Goal: Information Seeking & Learning: Find specific fact

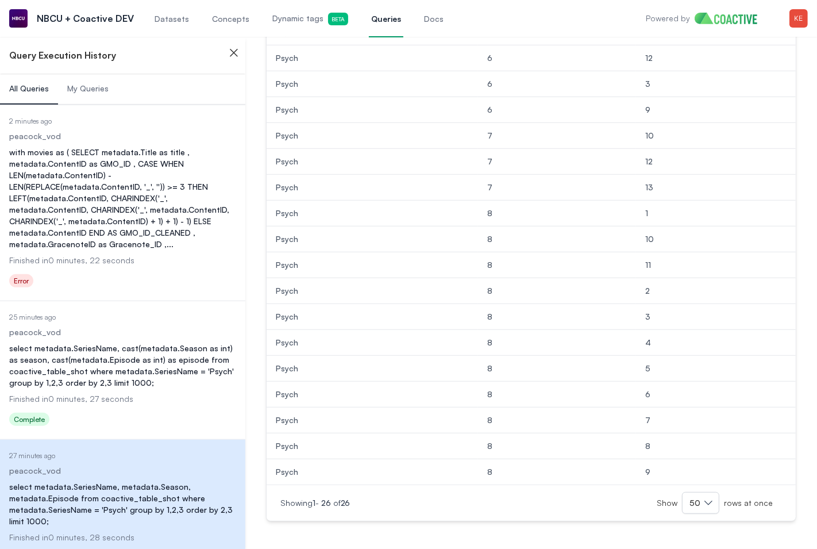
scroll to position [538, 0]
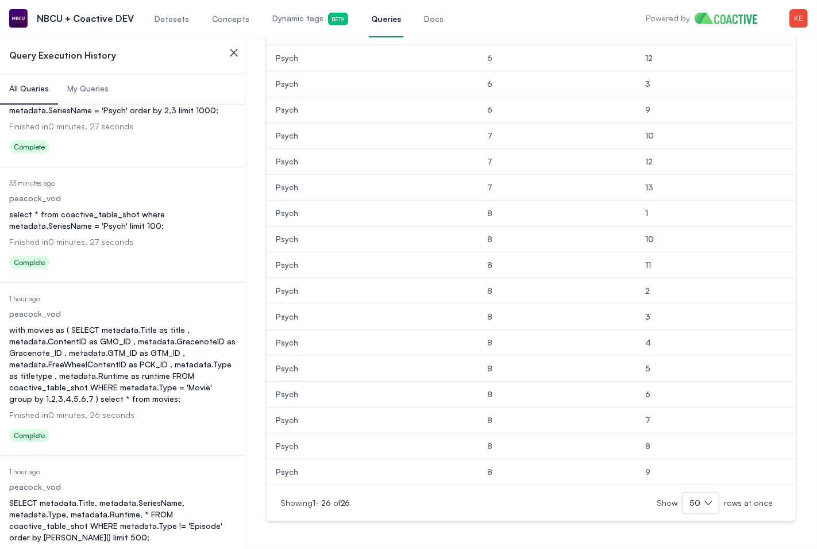
click at [278, 22] on span "Dynamic tags Beta" at bounding box center [310, 19] width 76 height 13
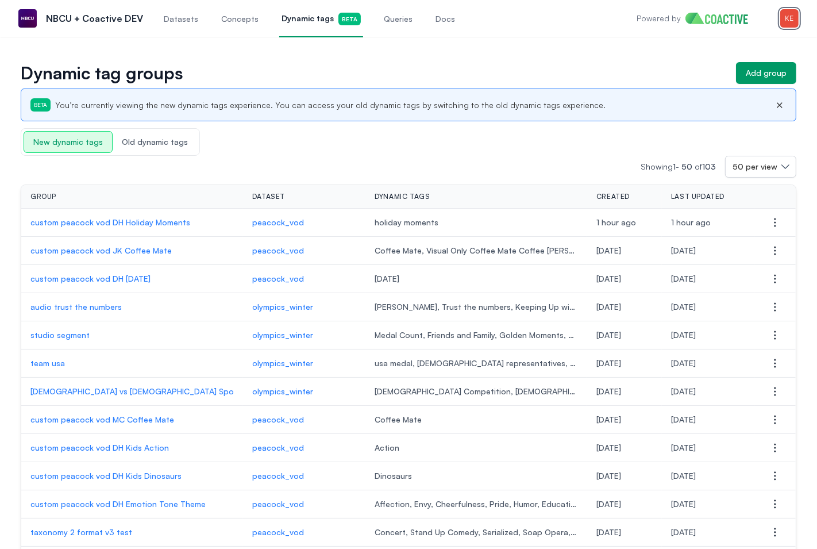
click at [794, 19] on img "button" at bounding box center [790, 18] width 18 height 18
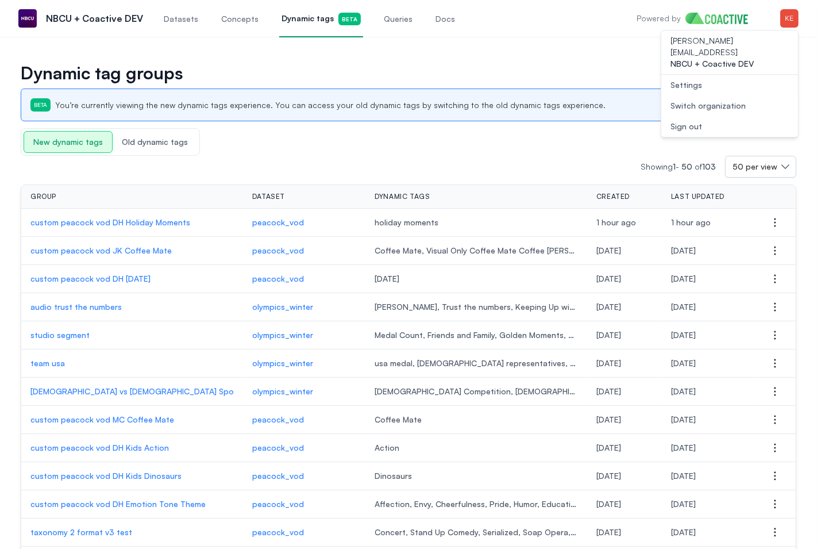
click at [731, 100] on div "Switch organization" at bounding box center [708, 105] width 75 height 11
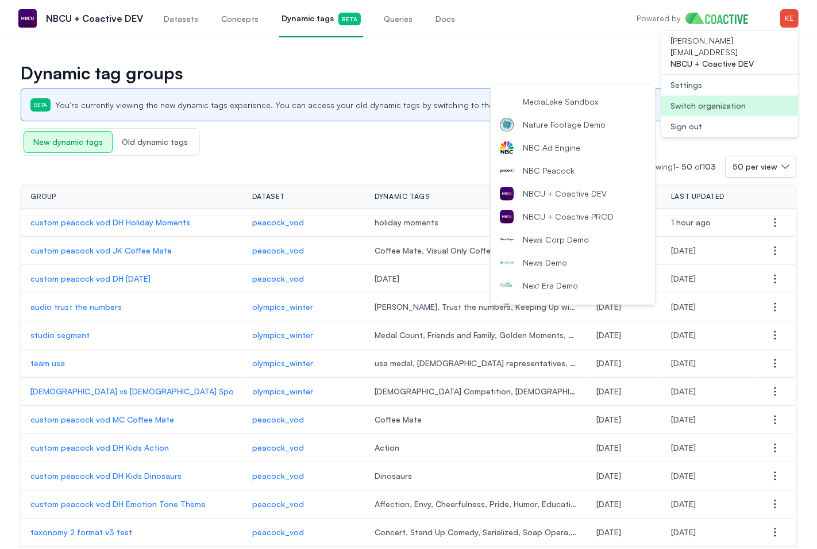
scroll to position [827, 0]
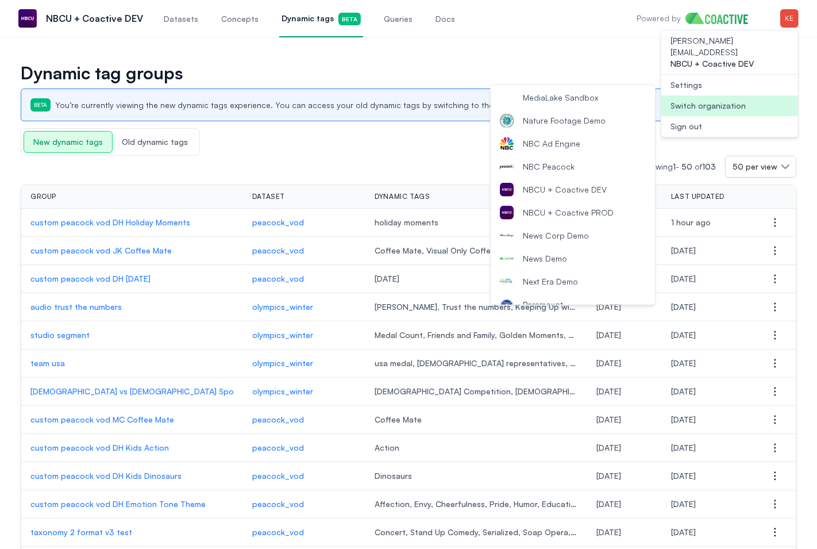
click at [574, 232] on span "News Corp Demo" at bounding box center [556, 235] width 66 height 11
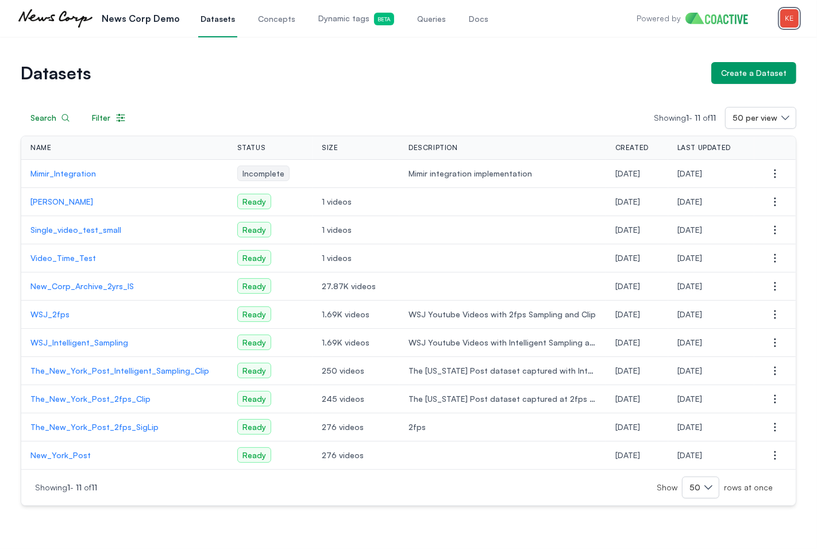
click at [793, 20] on img "button" at bounding box center [790, 18] width 18 height 18
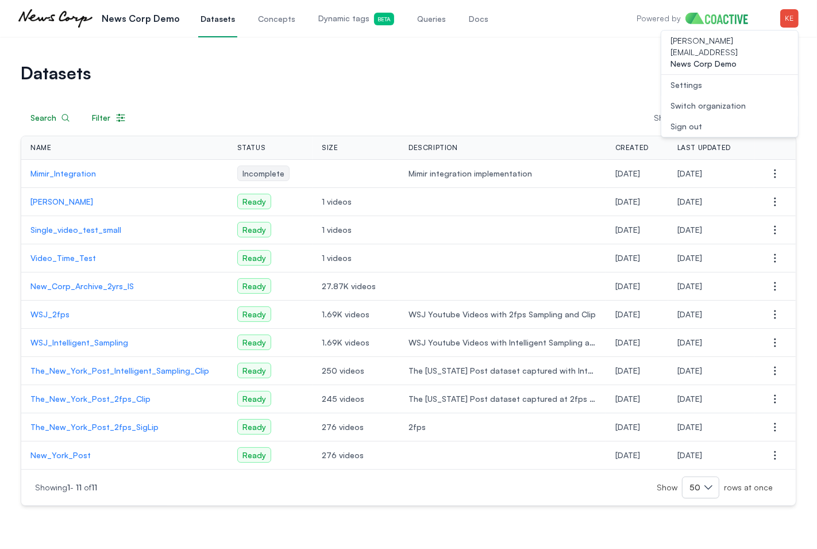
click at [746, 95] on button "Open user menu Switch organization" at bounding box center [730, 105] width 137 height 21
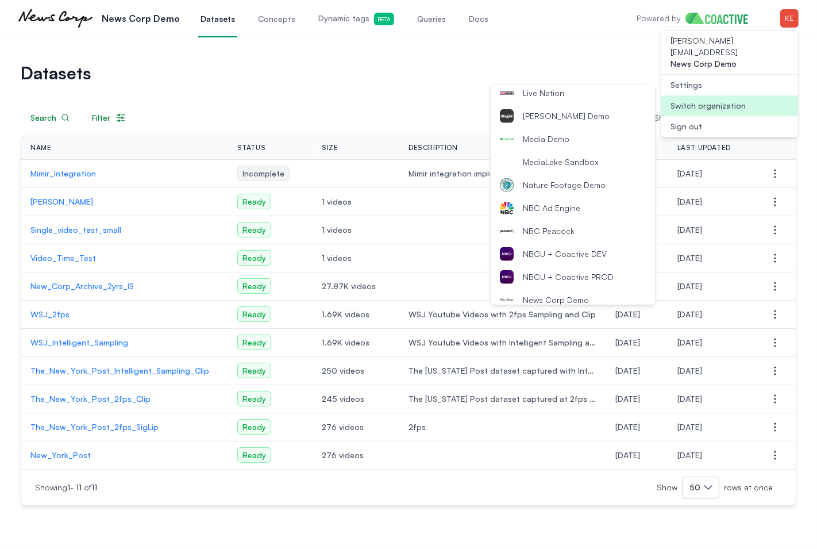
scroll to position [839, 0]
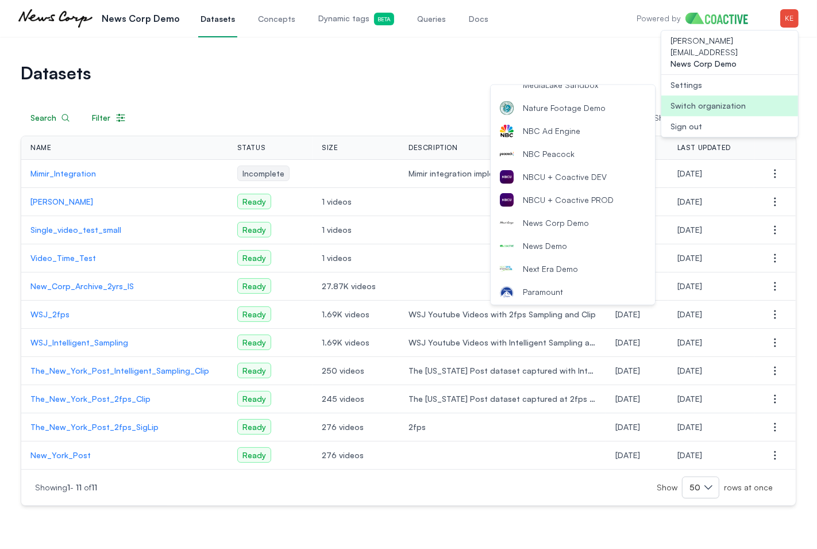
click at [566, 221] on span "News Corp Demo" at bounding box center [556, 222] width 66 height 11
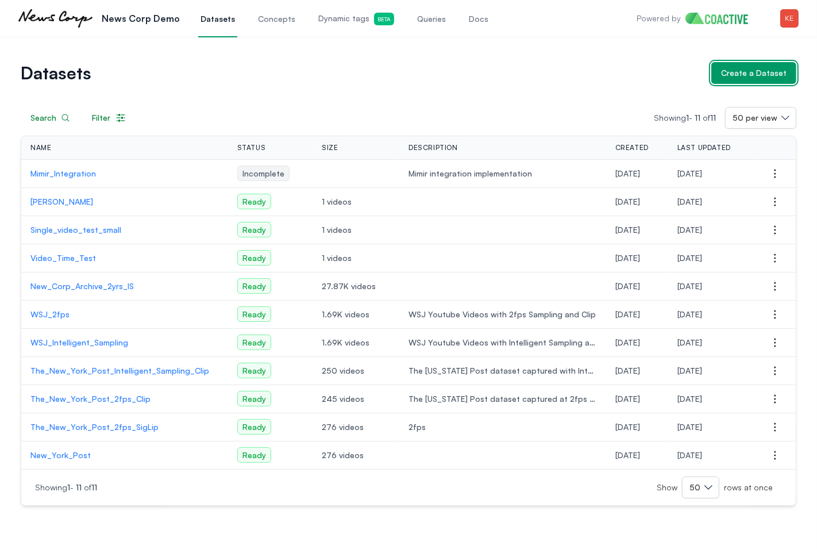
click at [749, 77] on div "Create a Dataset" at bounding box center [754, 72] width 66 height 11
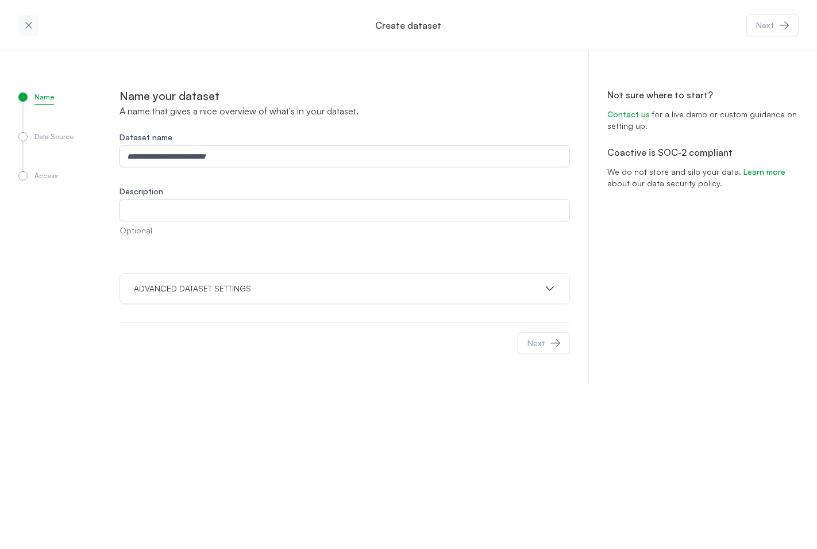
click at [33, 31] on button "button" at bounding box center [28, 25] width 21 height 21
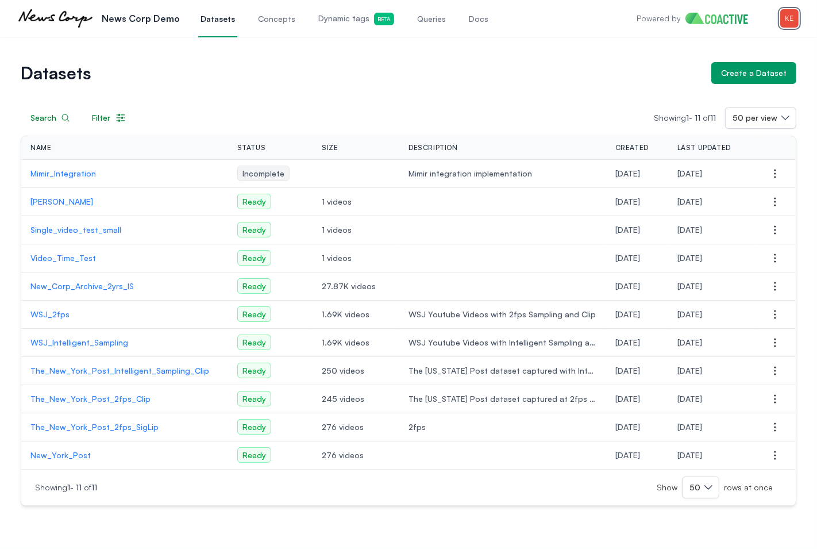
click at [781, 17] on img "button" at bounding box center [790, 18] width 18 height 18
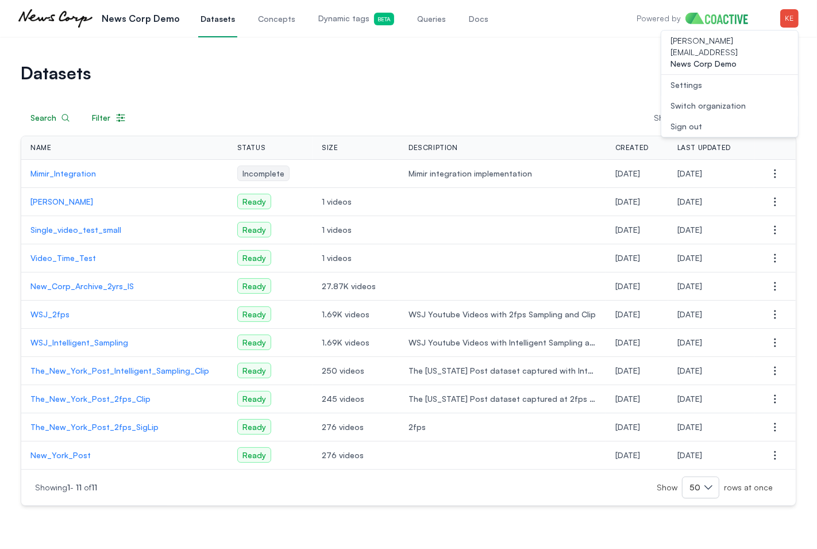
click at [713, 100] on div "Switch organization" at bounding box center [708, 105] width 75 height 11
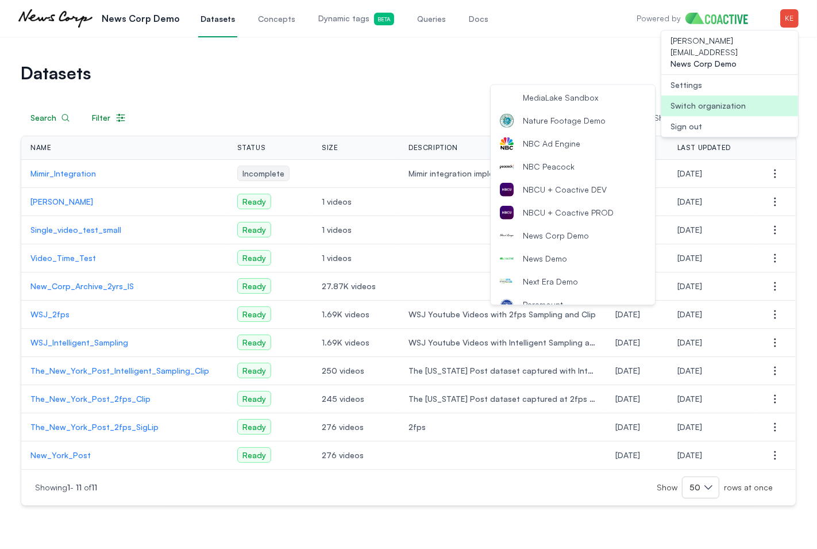
scroll to position [828, 0]
click at [572, 184] on span "NBCU + Coactive DEV" at bounding box center [565, 187] width 84 height 11
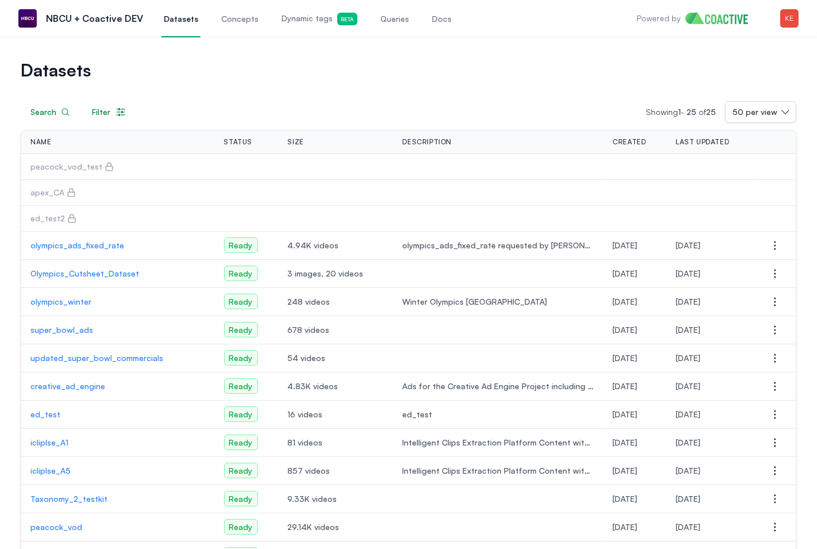
click at [286, 26] on link "Dynamic tags Beta" at bounding box center [319, 18] width 80 height 38
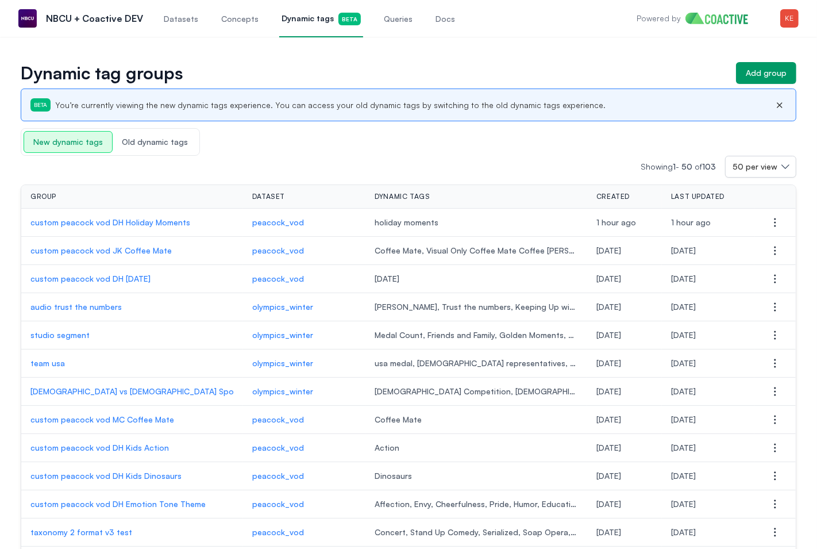
click at [141, 144] on span "Old dynamic tags" at bounding box center [155, 142] width 84 height 21
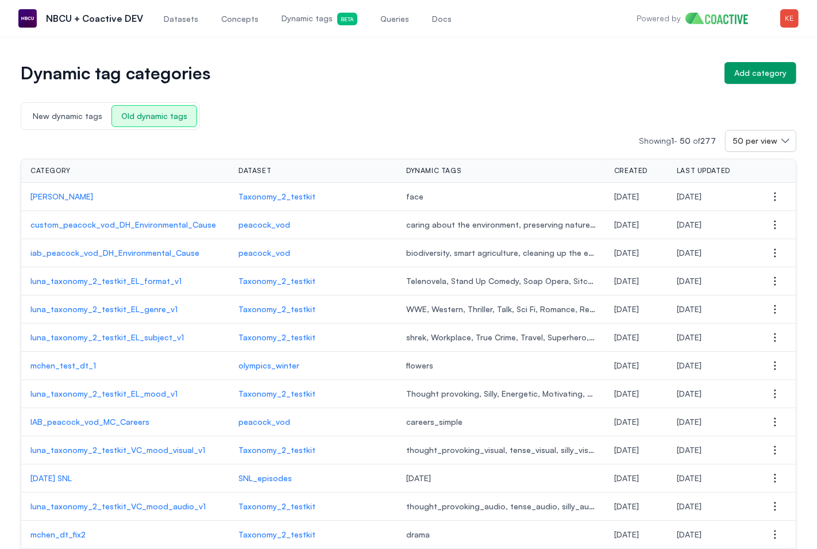
click at [83, 118] on span "New dynamic tags" at bounding box center [68, 116] width 88 height 21
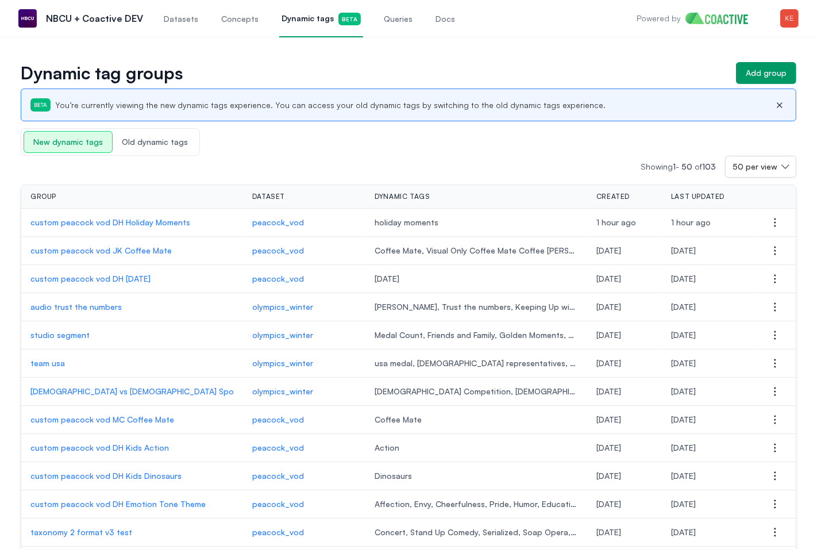
click at [103, 223] on p "custom peacock vod DH Holiday Moments" at bounding box center [131, 222] width 203 height 11
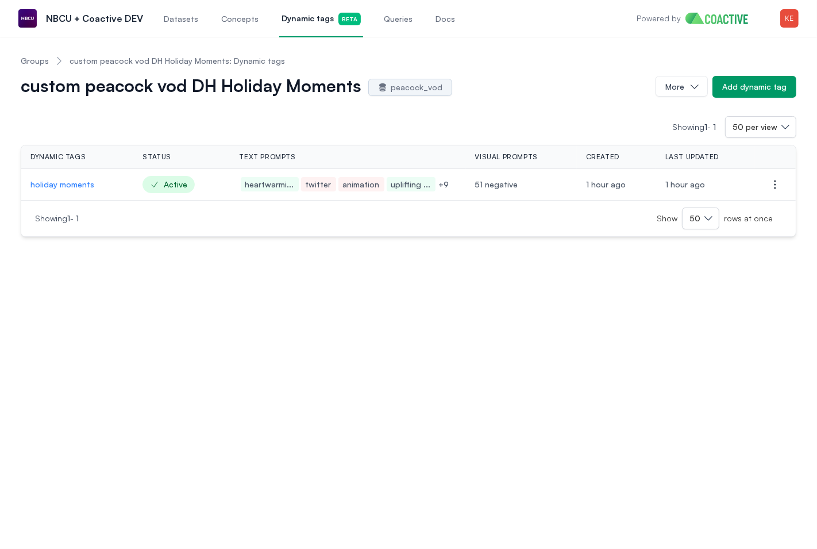
click at [77, 186] on p "holiday moments" at bounding box center [77, 184] width 94 height 11
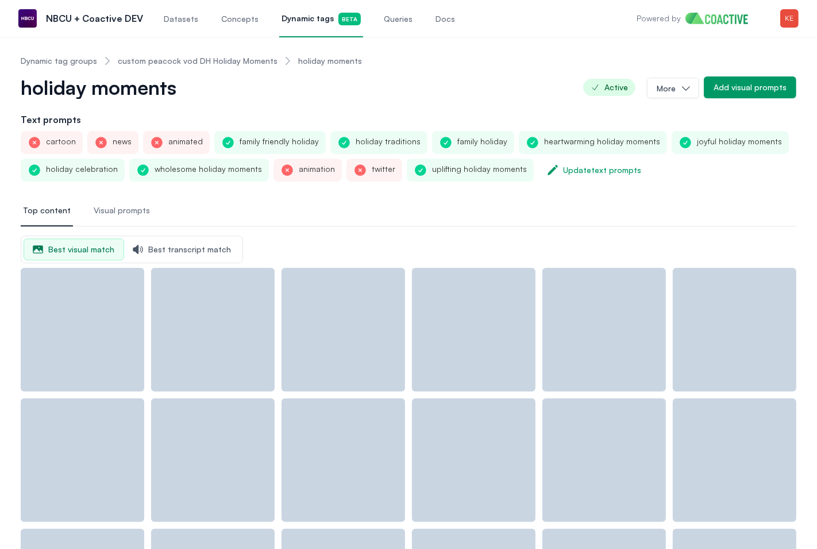
scroll to position [6, 0]
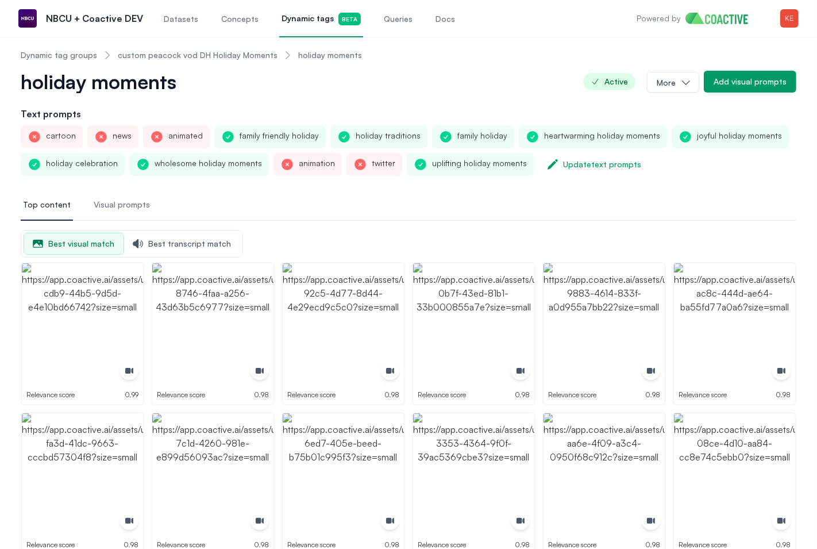
click at [128, 204] on span "Visual prompts" at bounding box center [122, 204] width 56 height 11
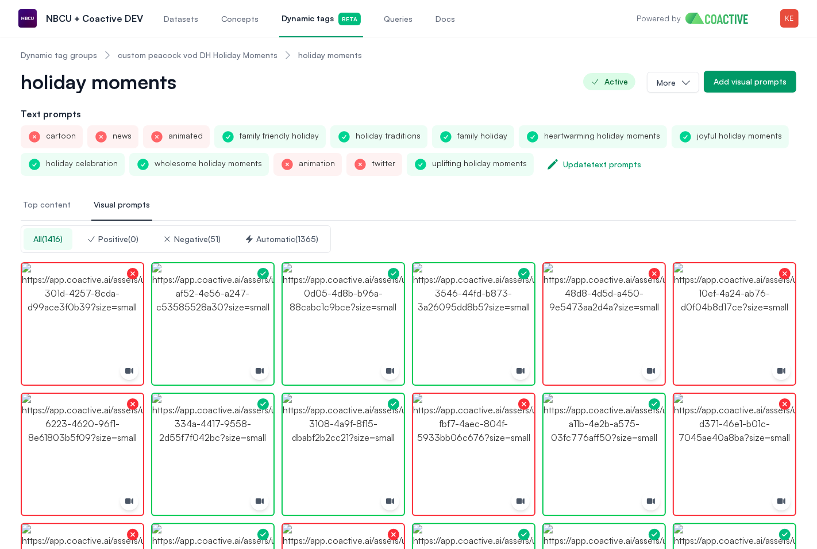
click at [58, 206] on span "Top content" at bounding box center [47, 204] width 48 height 11
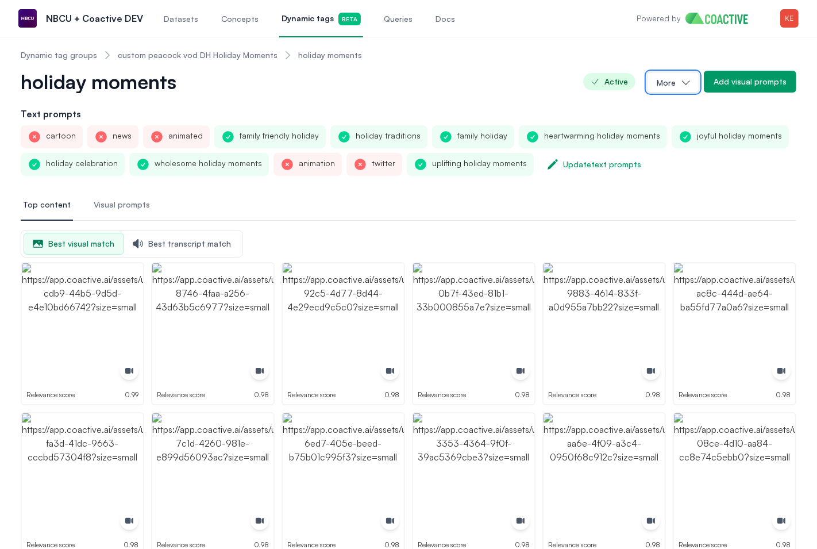
click at [686, 86] on icon "button" at bounding box center [686, 82] width 11 height 11
click at [83, 58] on link "Dynamic tag groups" at bounding box center [59, 54] width 76 height 11
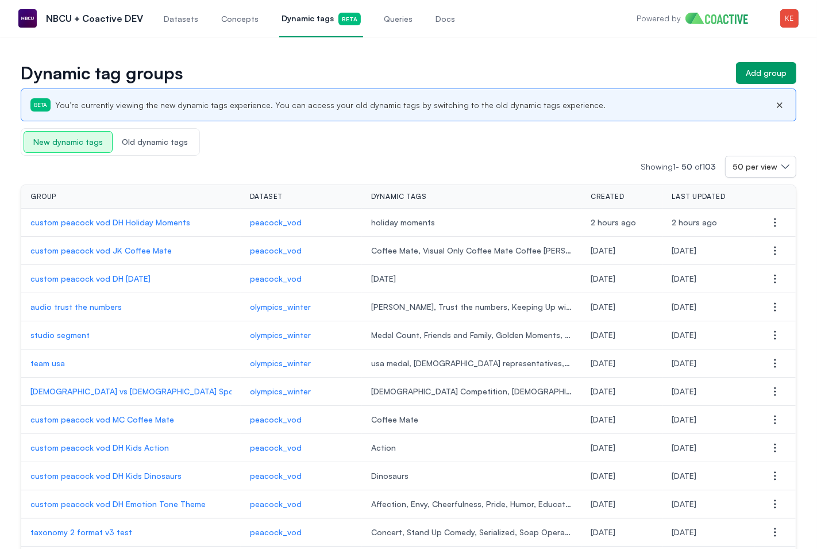
click at [396, 23] on span "Queries" at bounding box center [398, 18] width 29 height 11
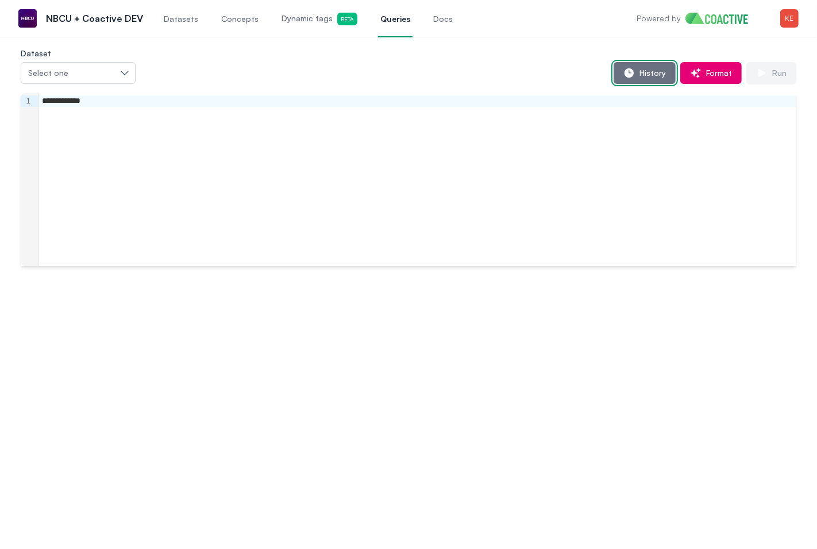
click at [640, 71] on span "History" at bounding box center [650, 72] width 31 height 11
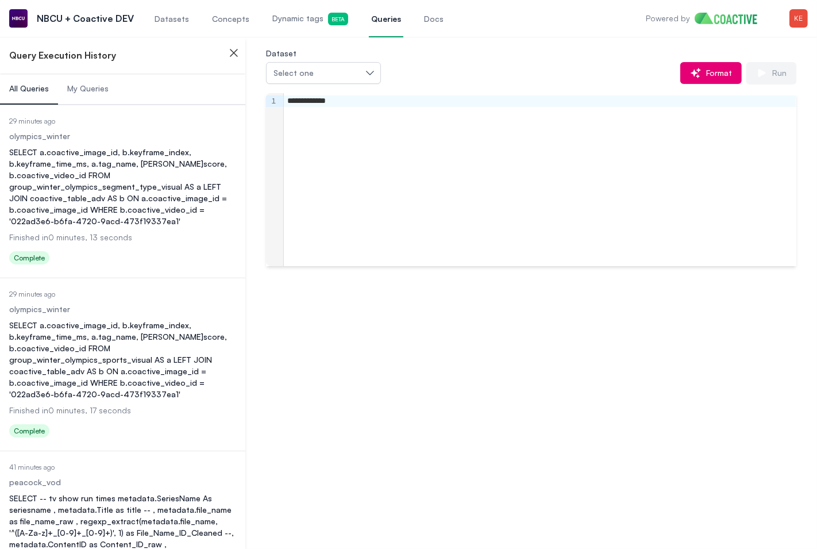
click at [95, 90] on span "My Queries" at bounding box center [87, 88] width 41 height 11
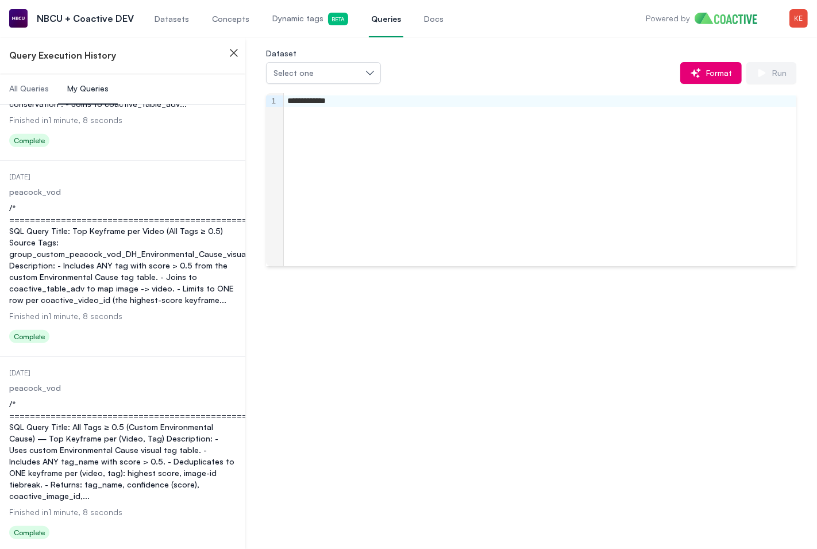
scroll to position [946, 0]
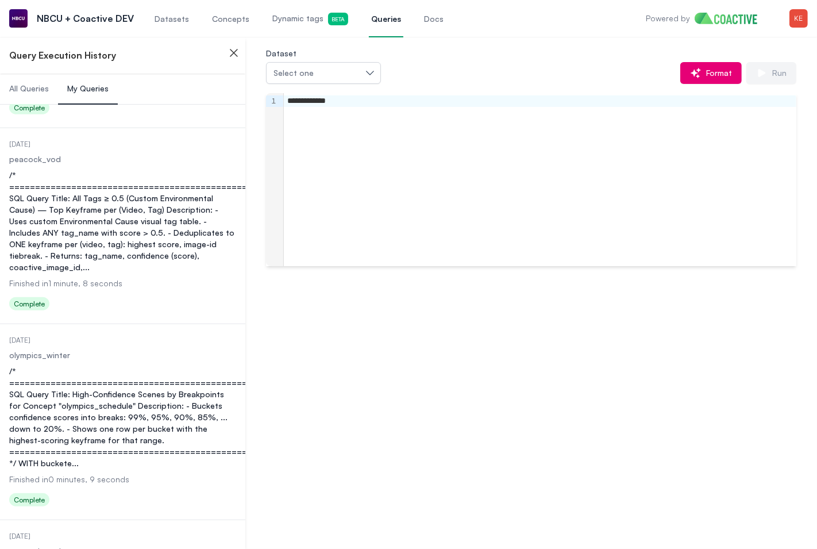
click at [121, 237] on div "/* ===================================================== SQL Query Title: All T…" at bounding box center [122, 221] width 227 height 103
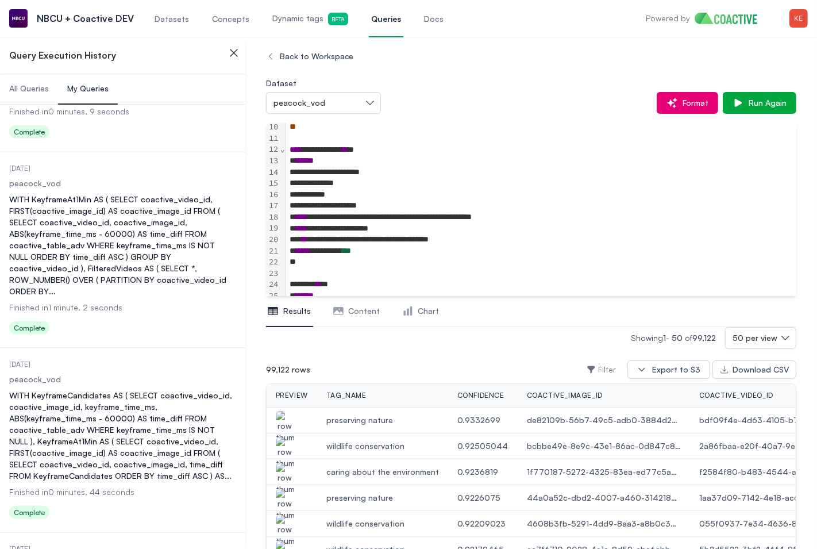
scroll to position [1317, 0]
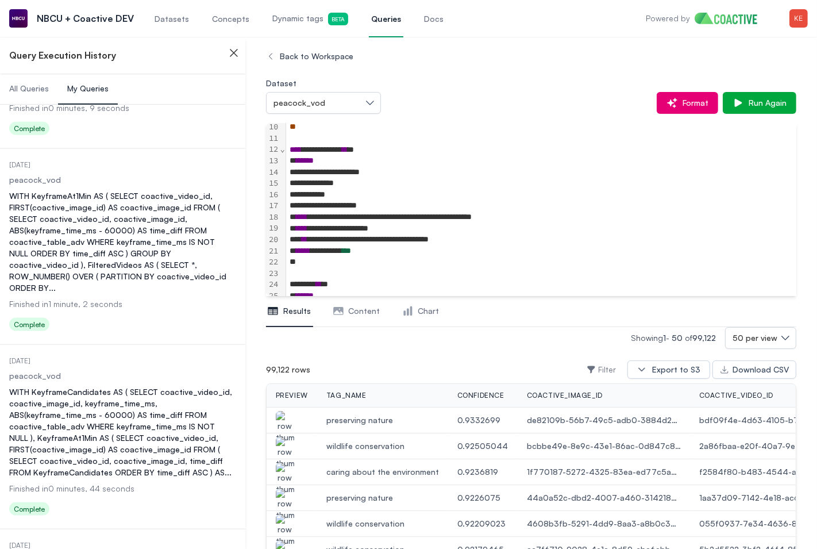
click at [157, 249] on div "WITH KeyframeAt1Min AS ( SELECT coactive_video_id, FIRST(coactive_image_id) AS …" at bounding box center [122, 241] width 227 height 103
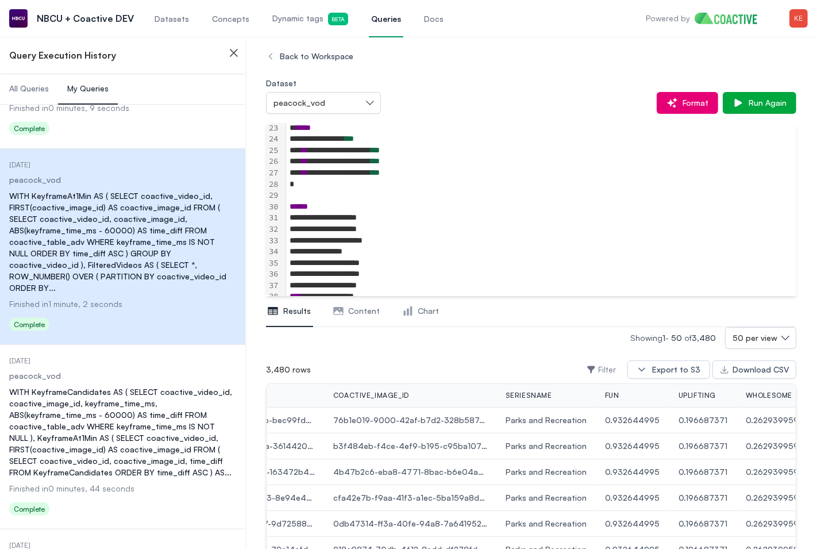
scroll to position [303, 0]
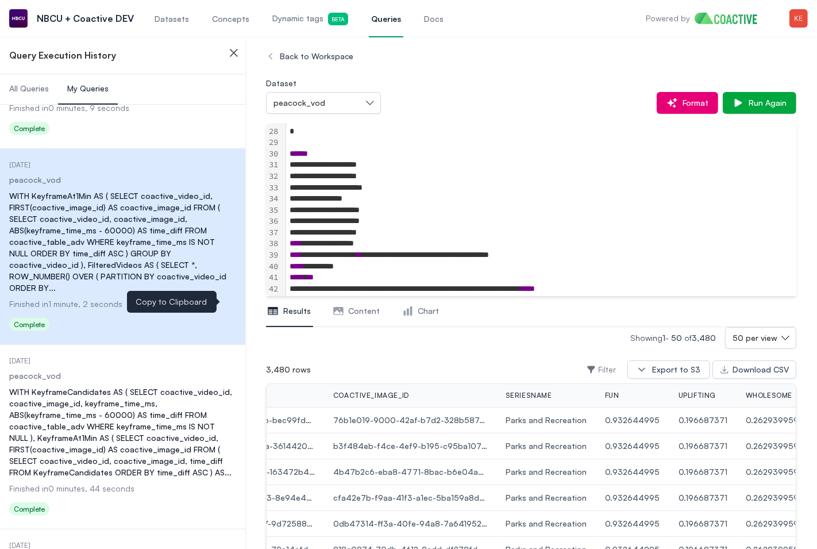
click at [226, 320] on icon at bounding box center [227, 325] width 10 height 11
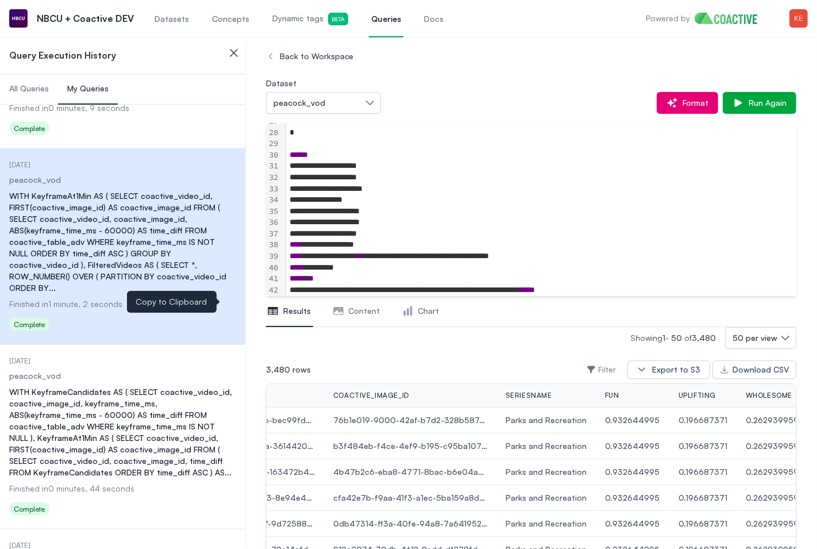
scroll to position [303, 0]
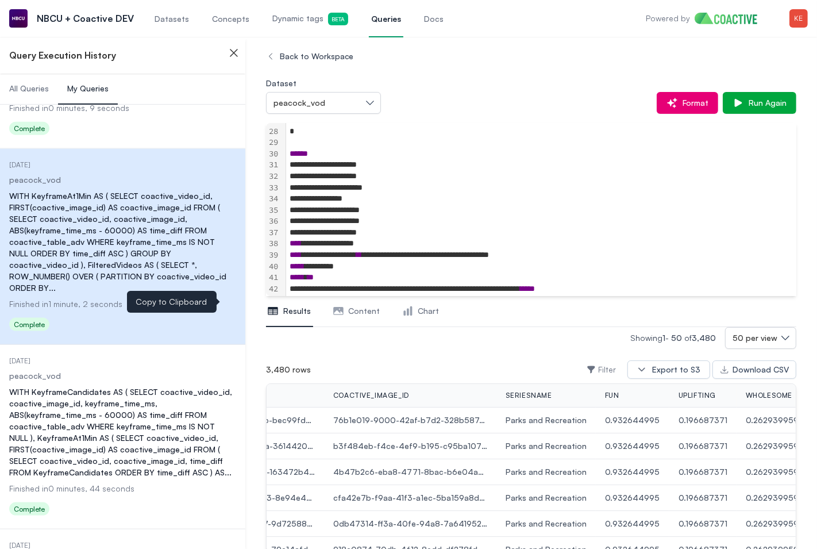
click at [316, 188] on div "**********" at bounding box center [541, 187] width 510 height 11
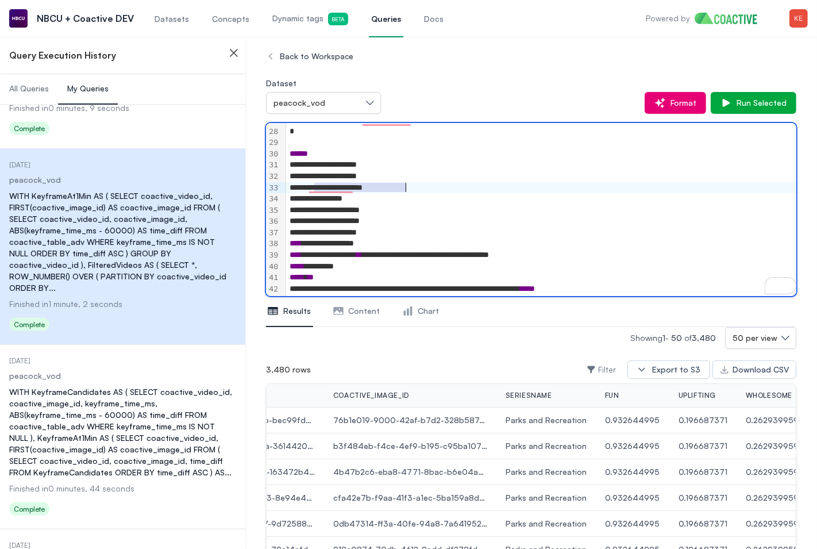
drag, startPoint x: 316, startPoint y: 188, endPoint x: 404, endPoint y: 191, distance: 88.0
click at [404, 191] on div "**********" at bounding box center [541, 187] width 510 height 11
copy div "**********"
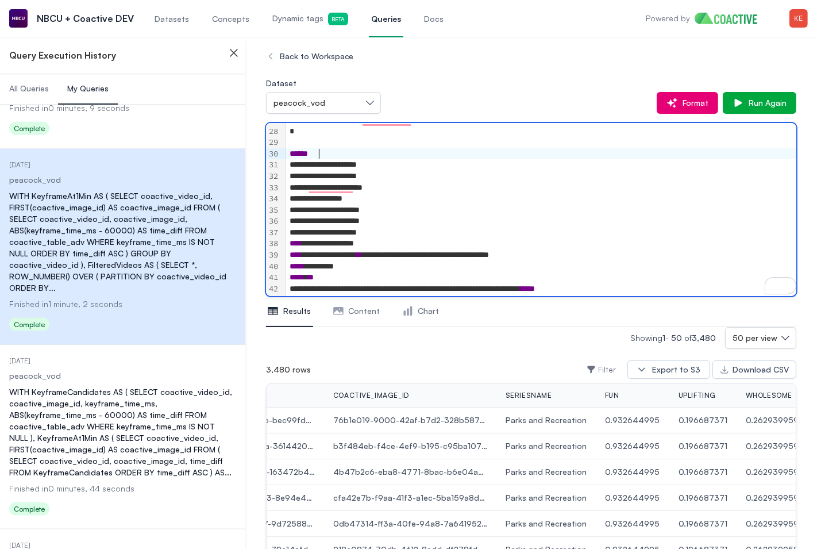
click at [461, 151] on div "******" at bounding box center [541, 153] width 510 height 11
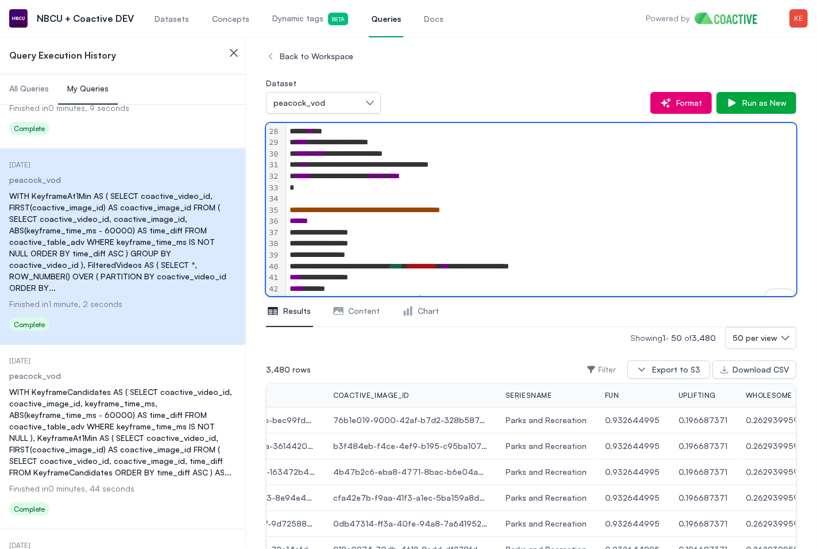
scroll to position [314, 0]
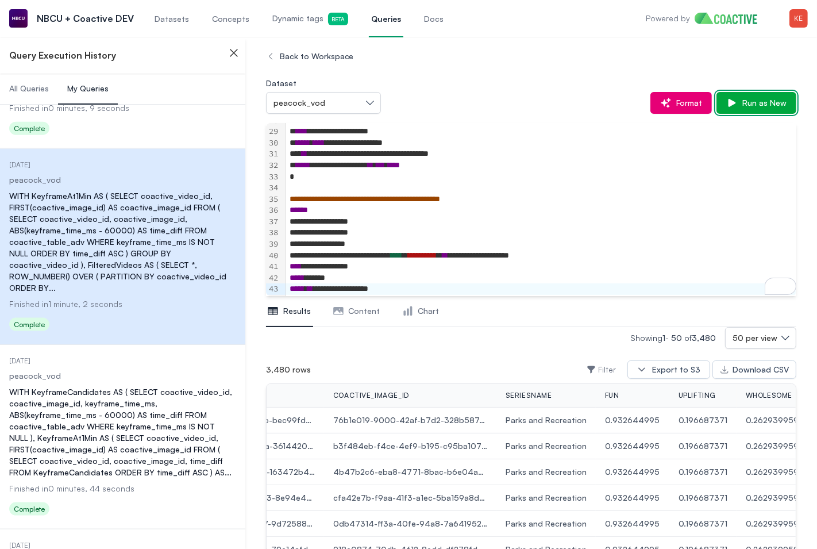
click at [752, 103] on span "Run as New" at bounding box center [762, 102] width 49 height 11
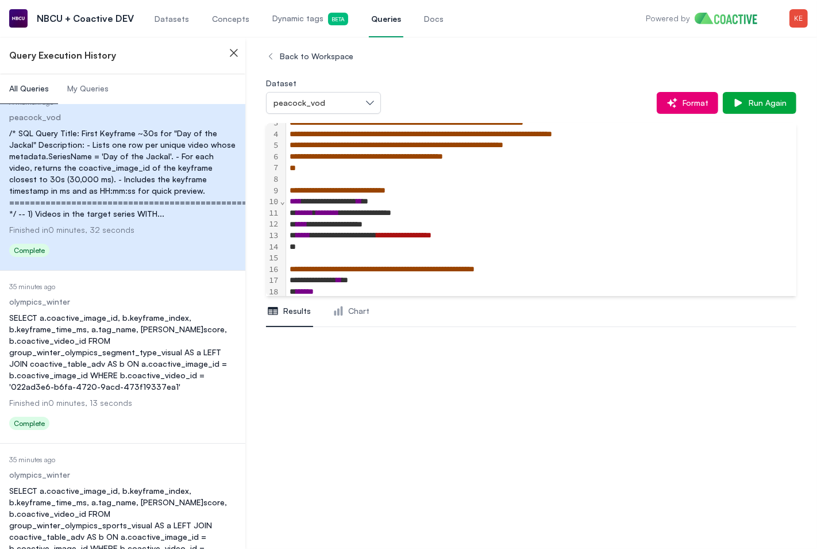
scroll to position [37, 0]
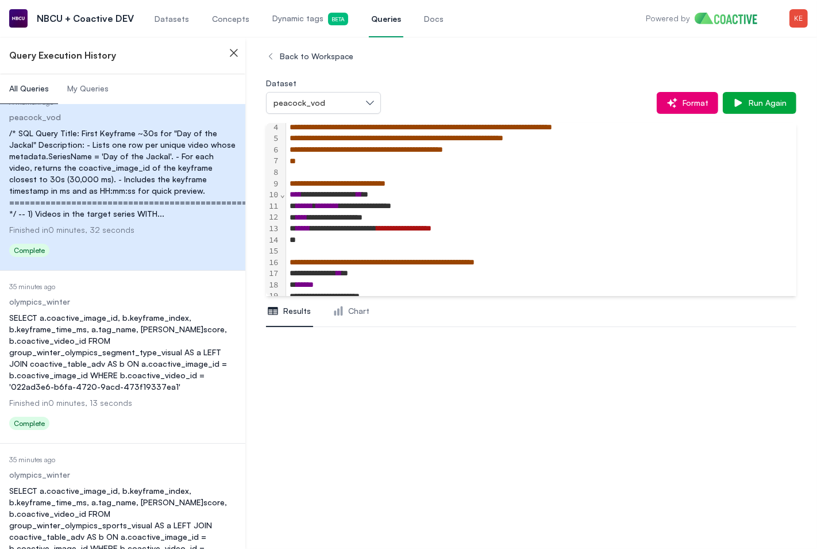
click at [432, 228] on span "**********" at bounding box center [403, 228] width 55 height 8
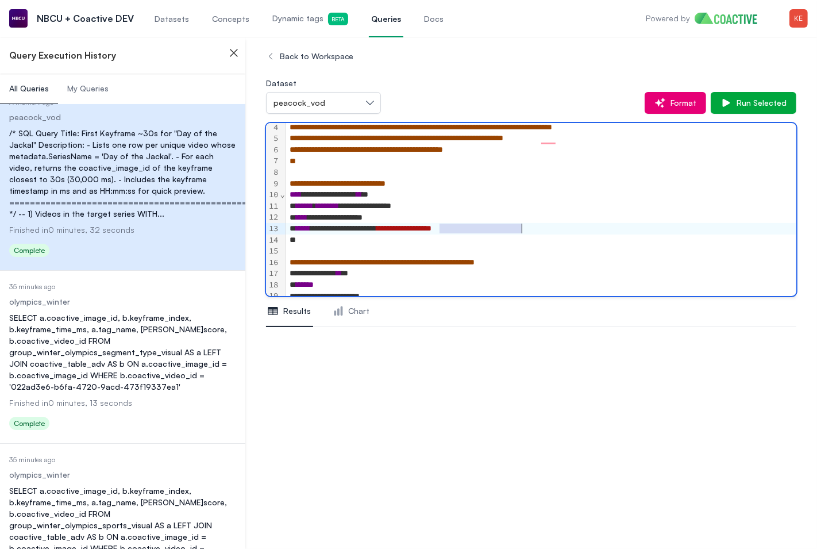
drag, startPoint x: 441, startPoint y: 229, endPoint x: 520, endPoint y: 232, distance: 78.8
click at [432, 232] on span "**********" at bounding box center [403, 228] width 55 height 8
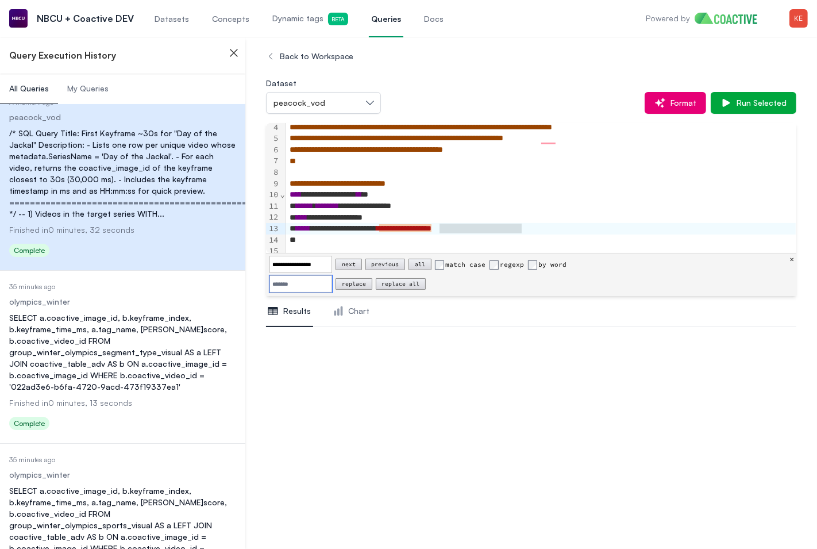
click at [330, 283] on input "Replace" at bounding box center [301, 283] width 63 height 17
paste input "**********"
type input "**********"
click at [424, 285] on button "replace all" at bounding box center [401, 283] width 51 height 11
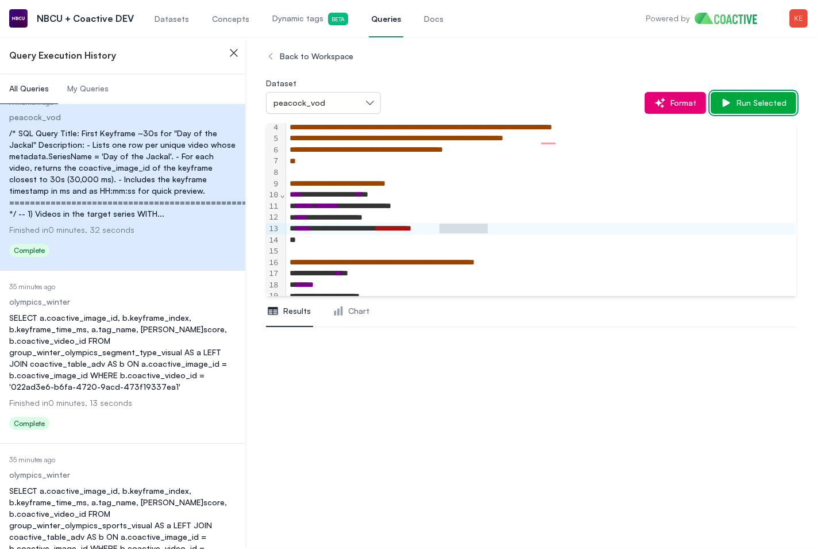
click at [728, 105] on icon "button" at bounding box center [726, 103] width 7 height 8
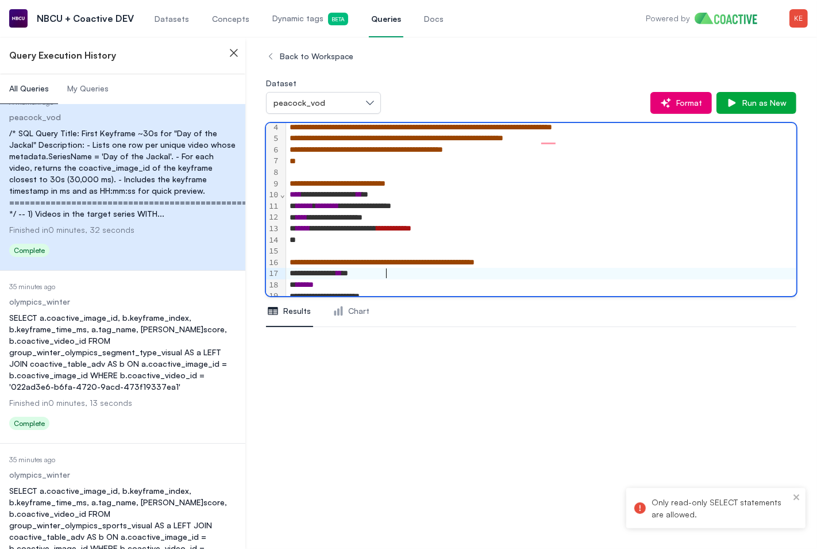
click at [560, 279] on div "******" at bounding box center [541, 284] width 510 height 11
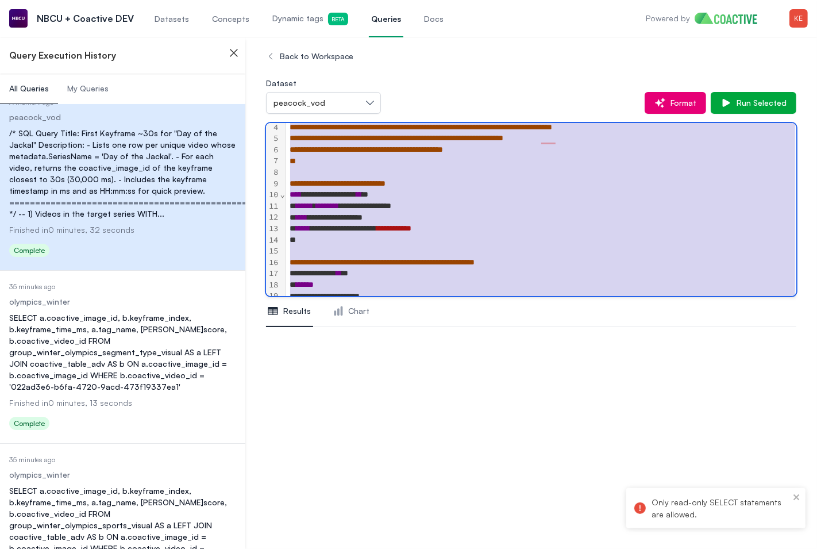
scroll to position [314, 0]
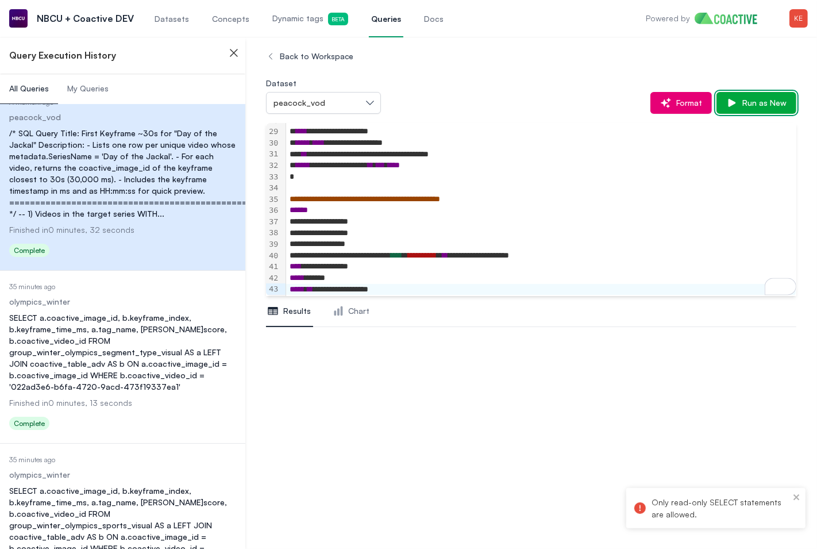
click at [747, 103] on span "Run as New" at bounding box center [762, 102] width 49 height 11
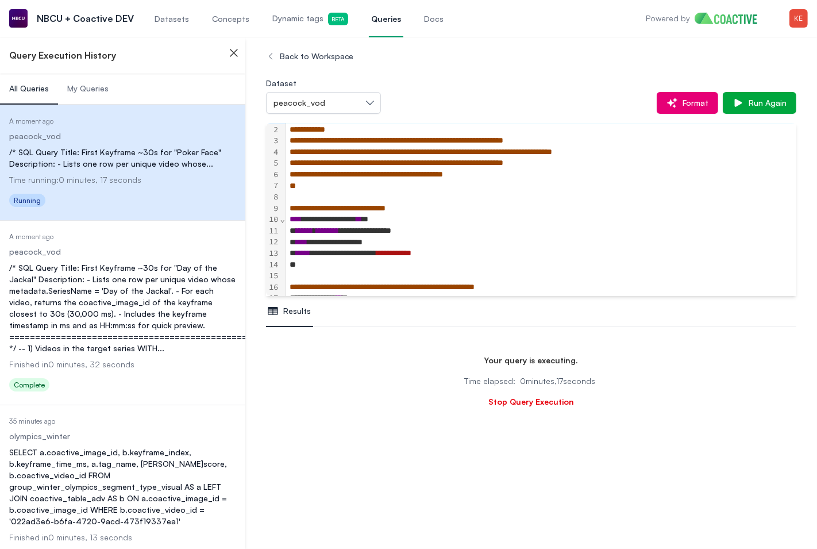
scroll to position [19, 0]
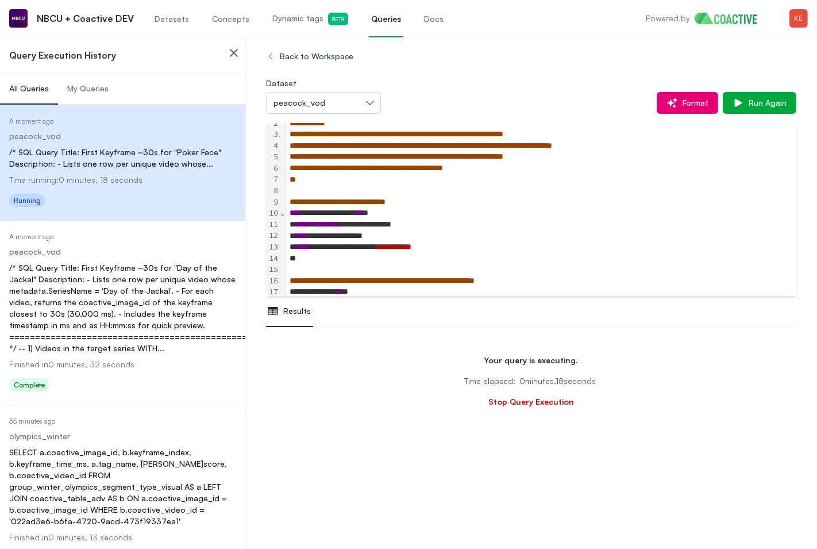
click at [160, 20] on span "Datasets" at bounding box center [172, 18] width 34 height 11
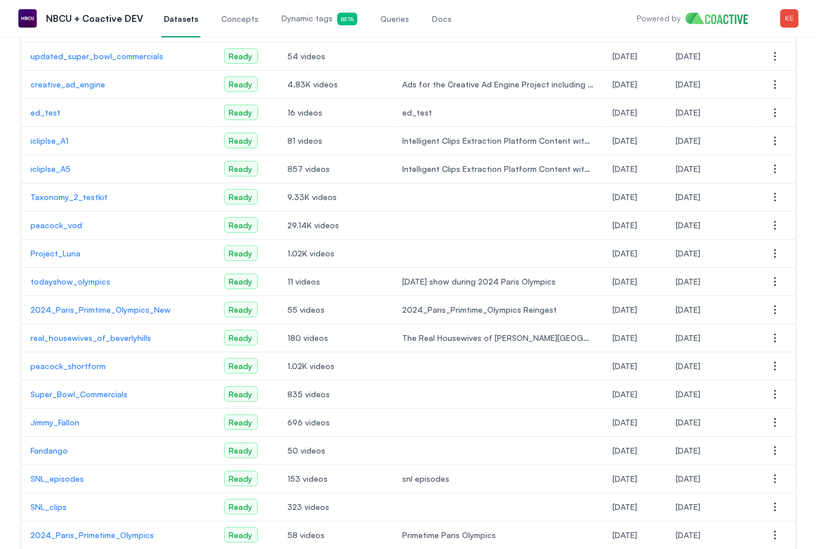
scroll to position [303, 0]
click at [62, 222] on p "peacock_vod" at bounding box center [117, 223] width 175 height 11
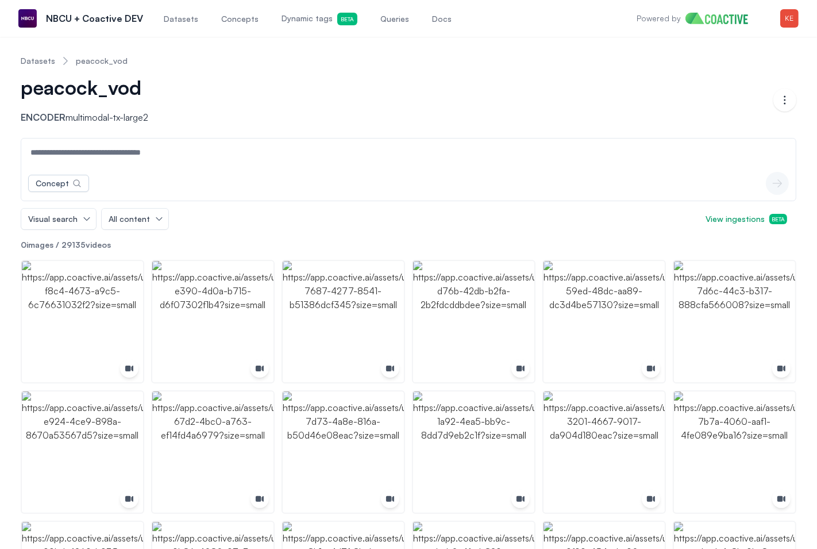
click at [98, 152] on input at bounding box center [409, 153] width 770 height 28
paste input "**********"
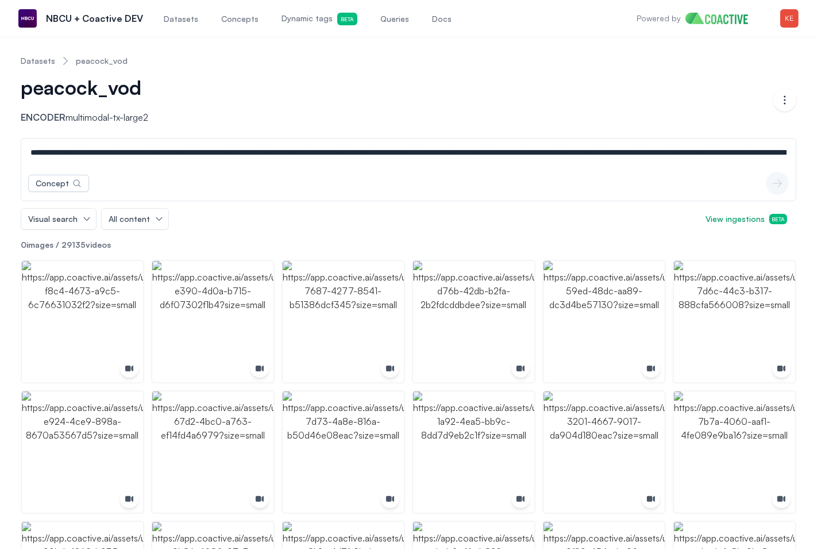
scroll to position [0, 4462]
click at [163, 151] on input at bounding box center [409, 153] width 770 height 28
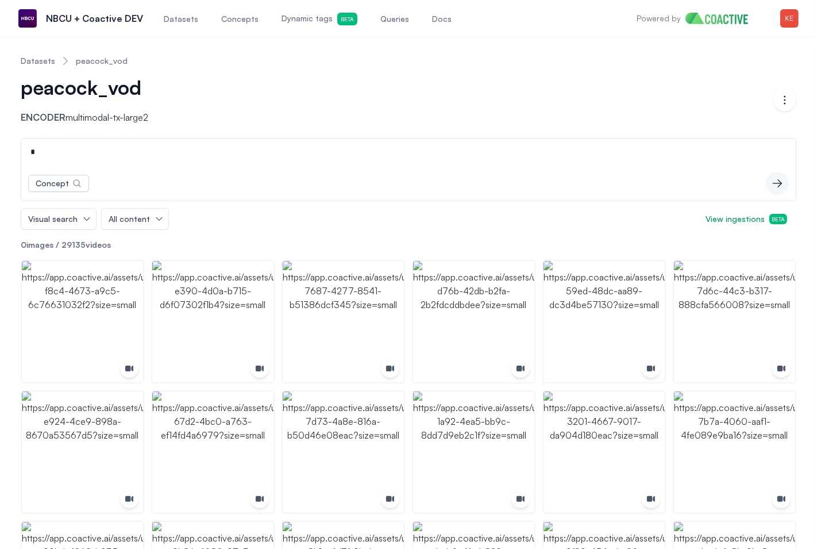
scroll to position [0, 0]
type input "**********"
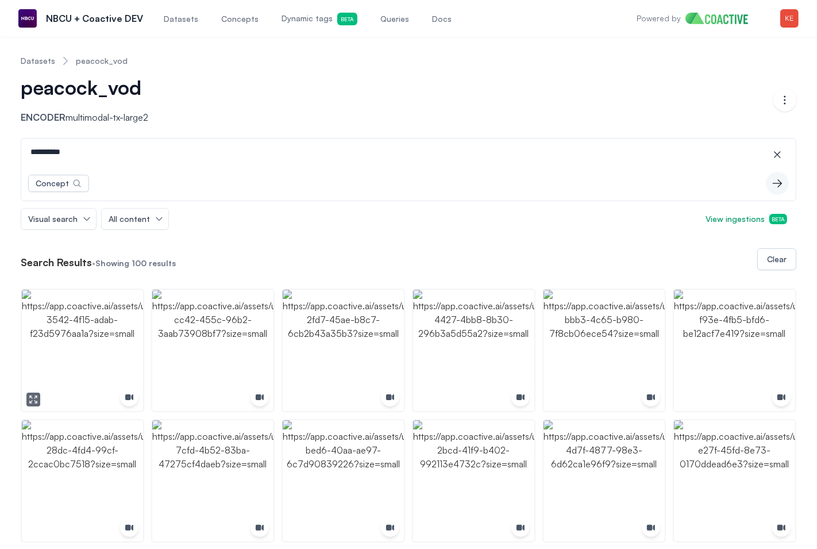
click at [115, 321] on img "button" at bounding box center [82, 350] width 121 height 121
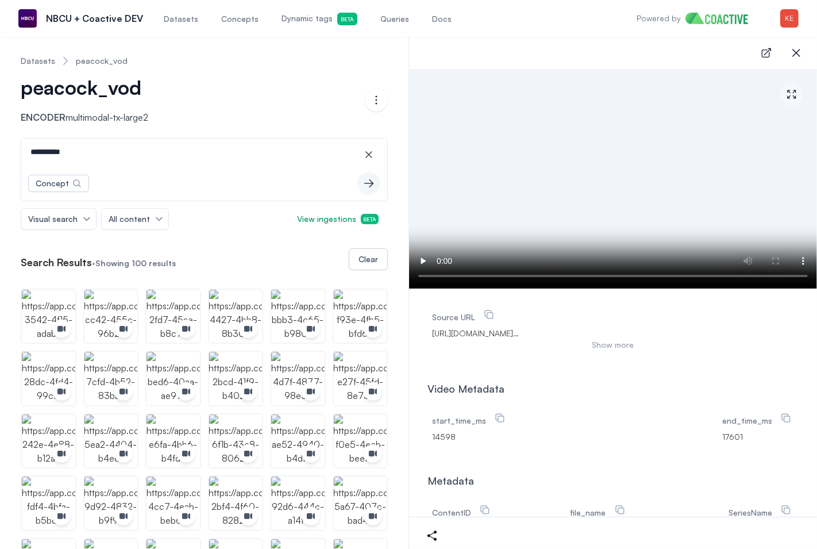
click at [606, 351] on button "Show more" at bounding box center [613, 344] width 362 height 11
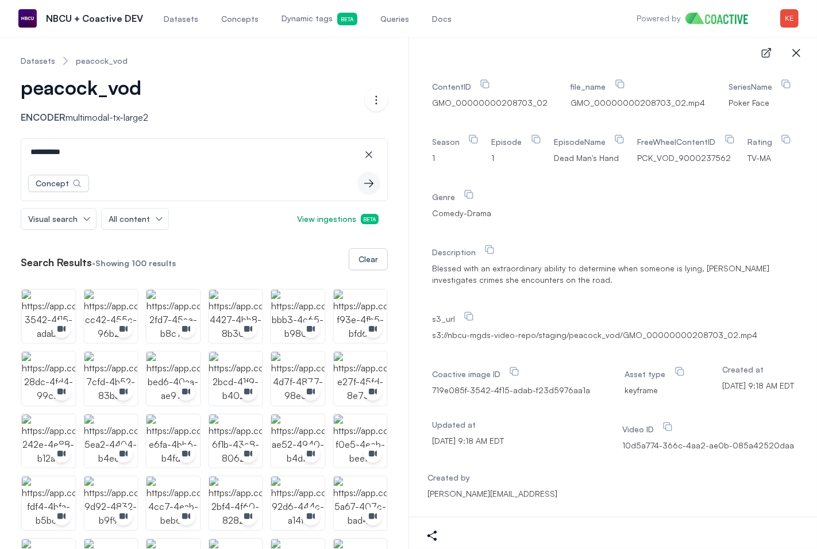
click at [385, 18] on span "Queries" at bounding box center [395, 18] width 29 height 11
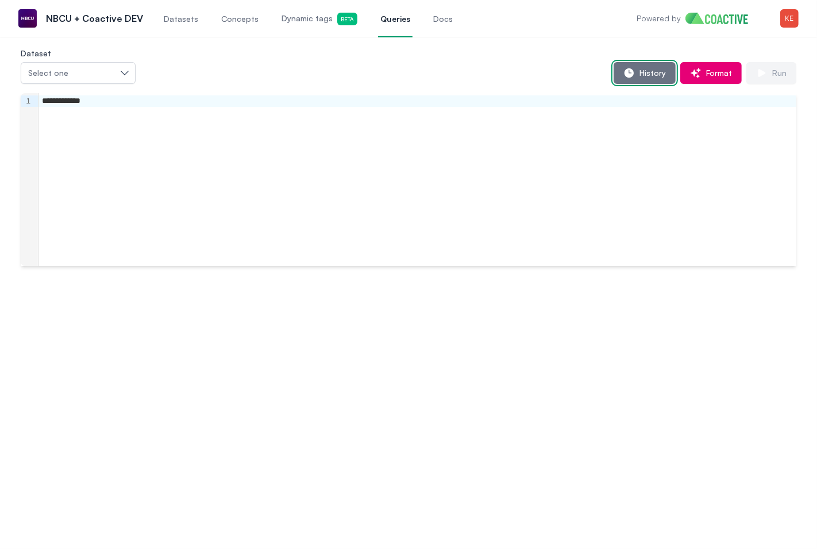
click at [635, 68] on icon "button" at bounding box center [629, 72] width 11 height 11
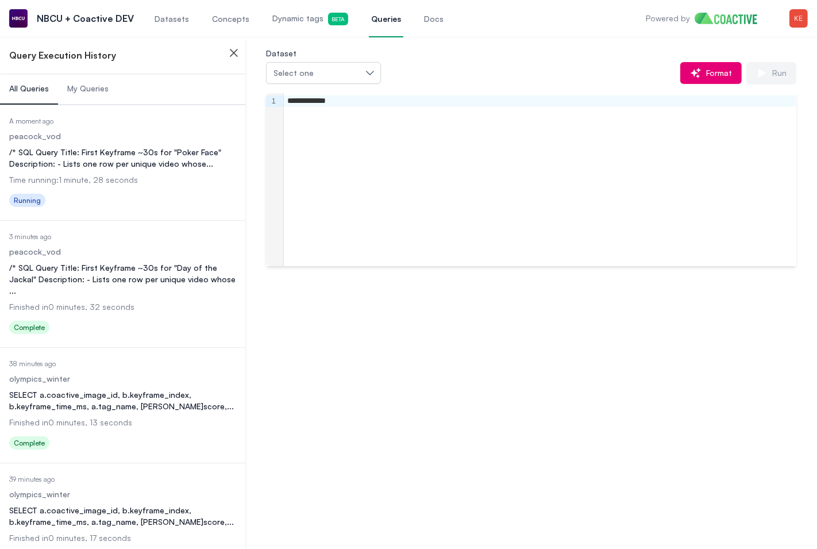
click at [76, 164] on div "/* SQL Query Title: First Keyframe ~30s for "Poker Face" Description: - Lists o…" at bounding box center [122, 158] width 227 height 23
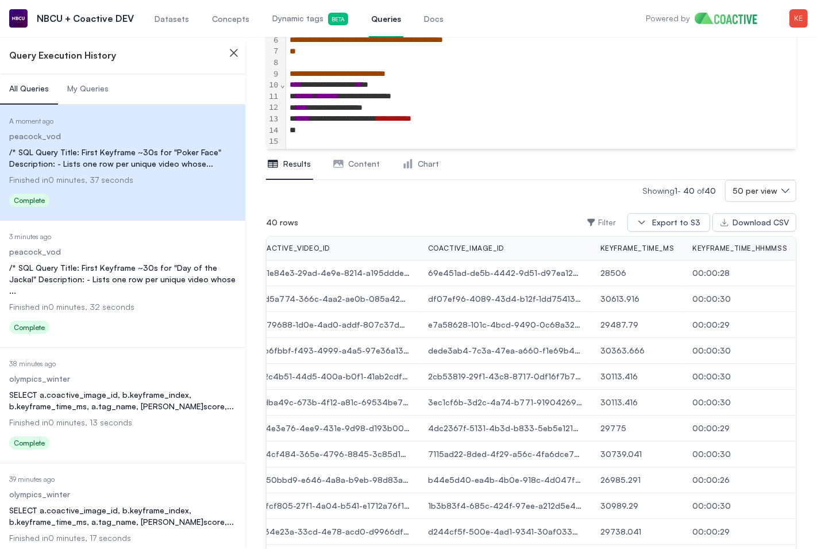
scroll to position [148, 0]
click at [412, 120] on span "**********" at bounding box center [393, 118] width 35 height 8
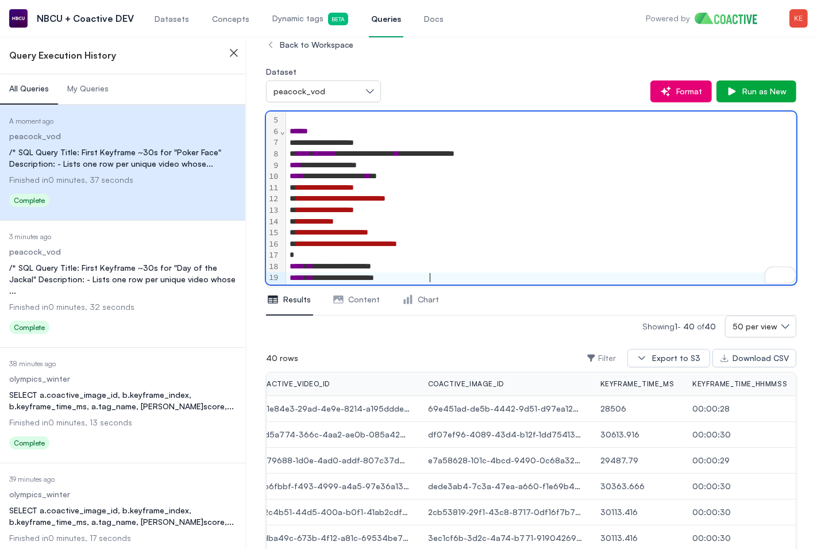
scroll to position [0, 0]
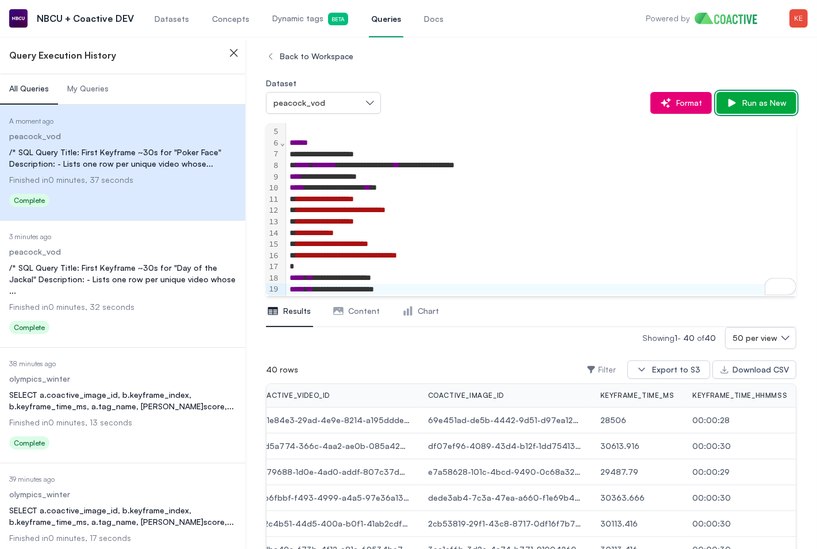
click at [762, 102] on span "Run as New" at bounding box center [762, 102] width 49 height 11
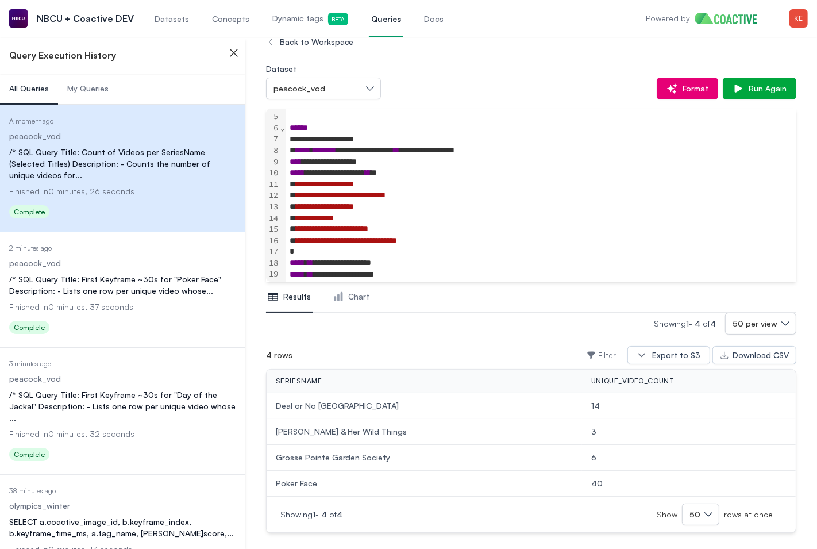
scroll to position [26, 0]
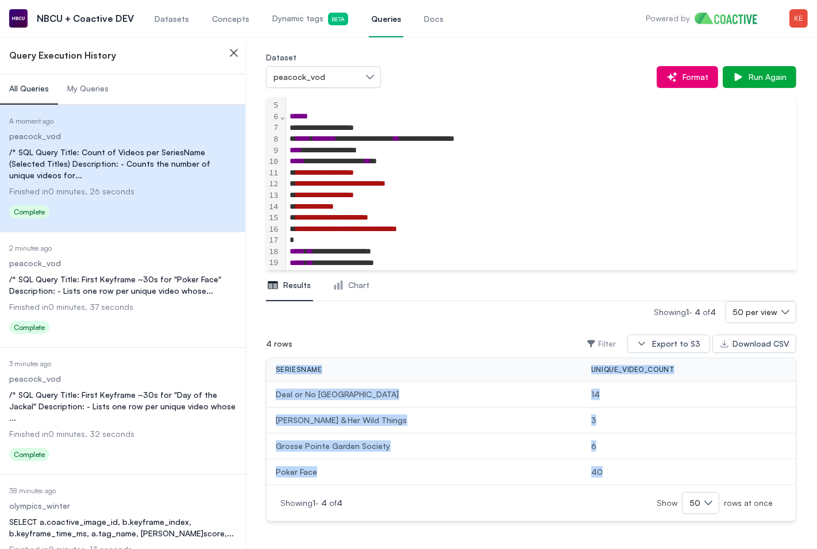
drag, startPoint x: 272, startPoint y: 368, endPoint x: 622, endPoint y: 476, distance: 365.6
click at [622, 476] on table "SeriesName unique_video_count Deal or No Deal Island 14 [PERSON_NAME] & Her Wil…" at bounding box center [531, 421] width 529 height 126
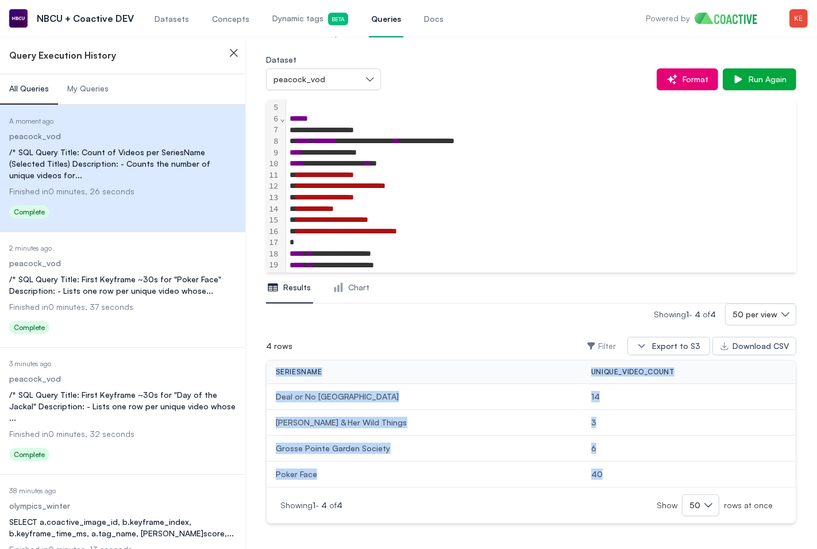
scroll to position [15, 0]
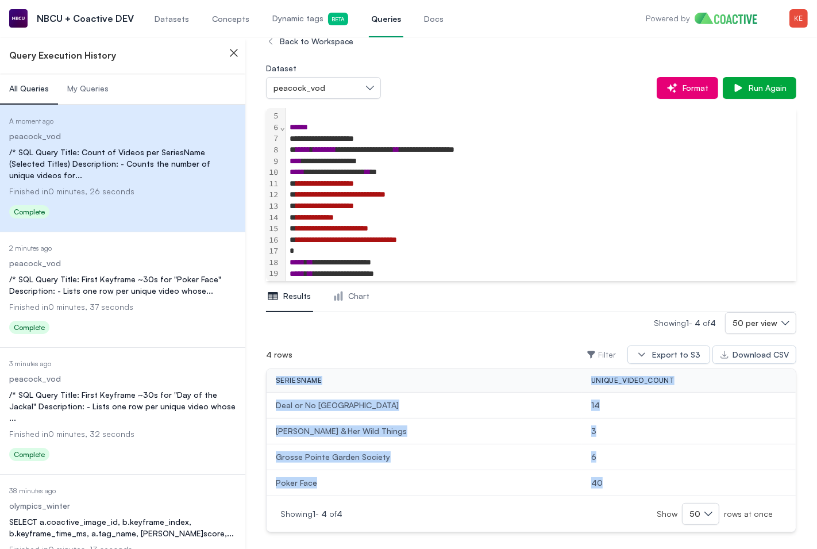
click at [172, 25] on link "Datasets" at bounding box center [171, 18] width 39 height 38
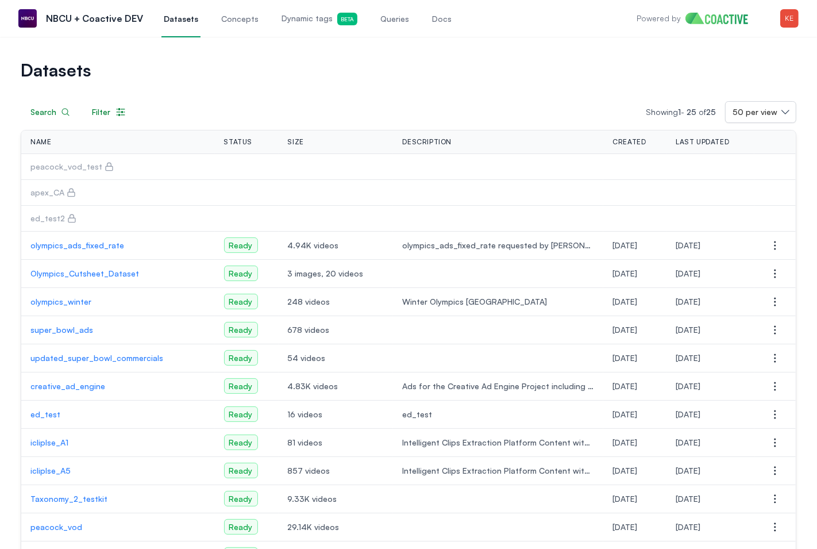
click at [383, 20] on span "Queries" at bounding box center [395, 18] width 29 height 11
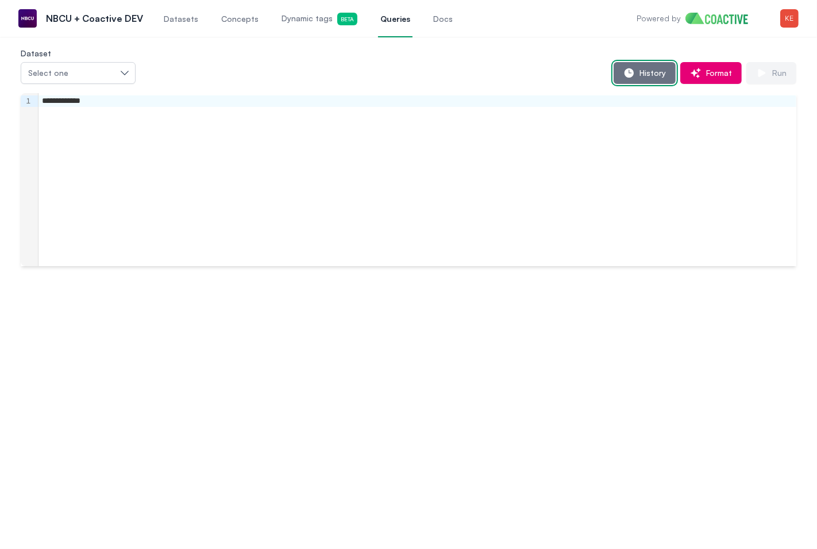
click at [643, 74] on span "History" at bounding box center [650, 72] width 31 height 11
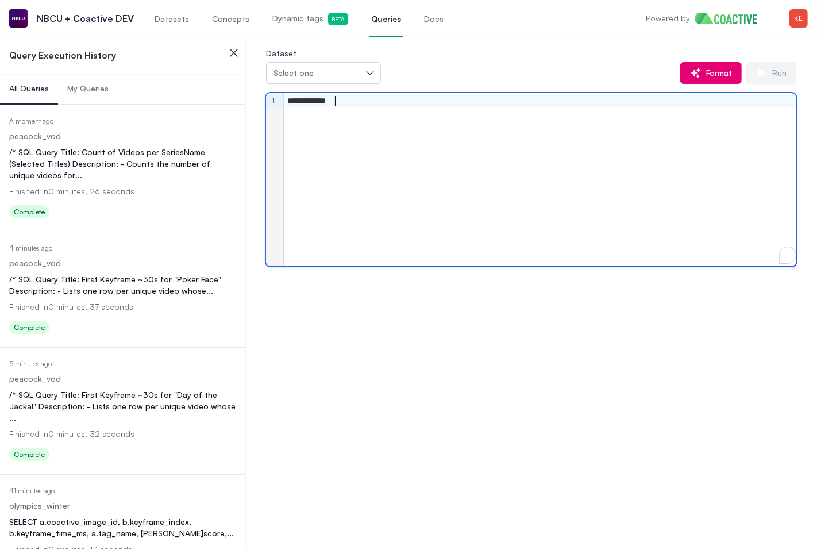
click at [333, 103] on div "**********" at bounding box center [540, 100] width 513 height 11
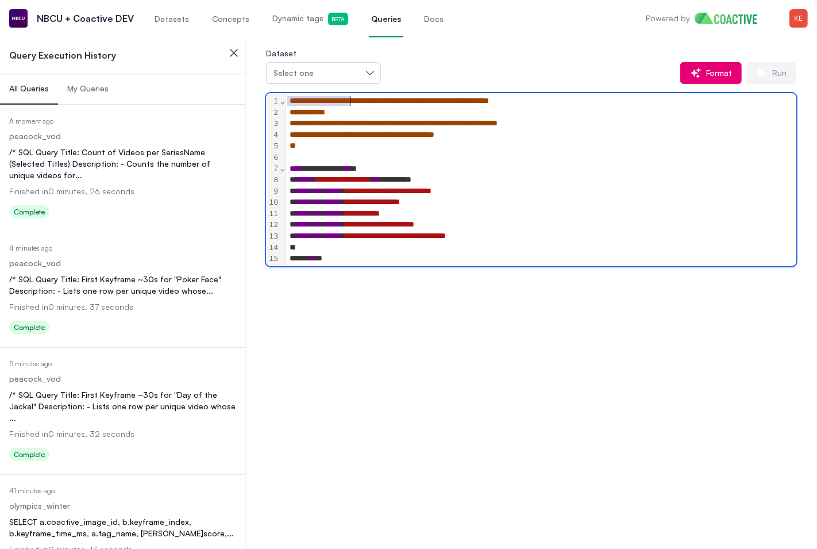
scroll to position [236, 0]
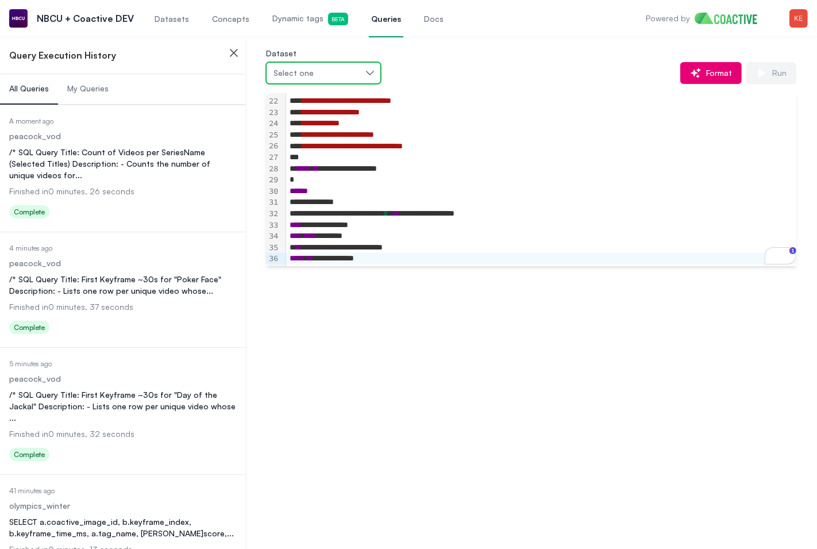
click at [367, 75] on button "Select one" at bounding box center [323, 73] width 115 height 22
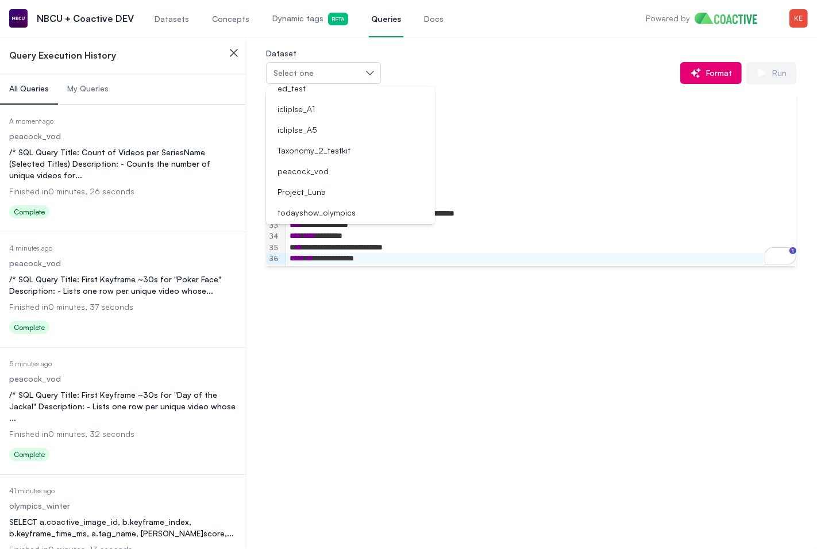
scroll to position [214, 0]
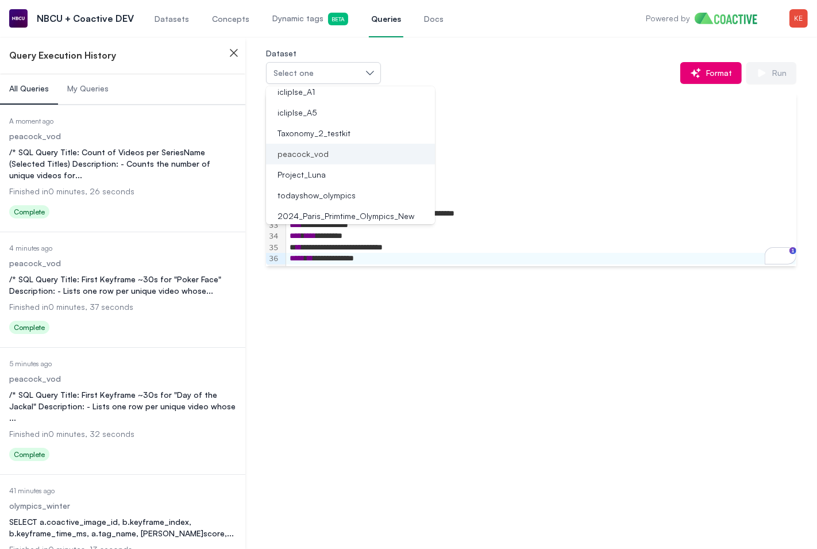
click at [338, 156] on div "peacock_vod" at bounding box center [343, 153] width 141 height 11
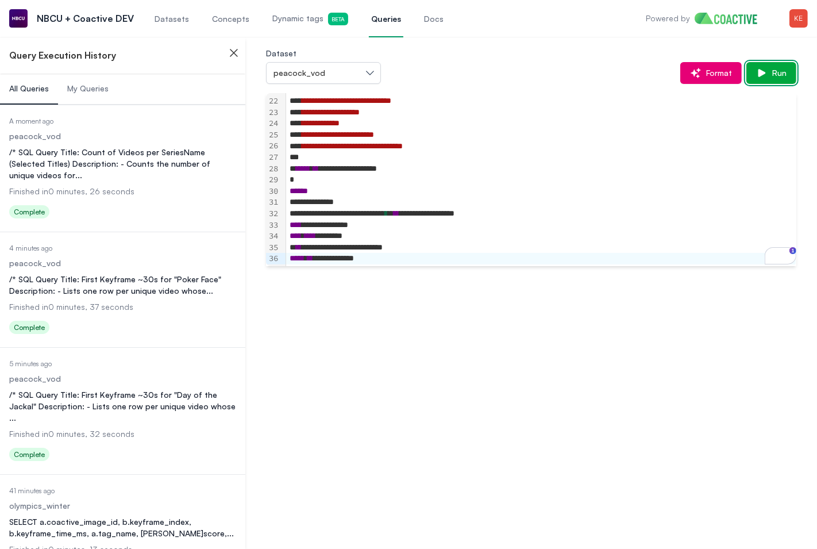
click at [756, 72] on icon "button" at bounding box center [761, 72] width 11 height 11
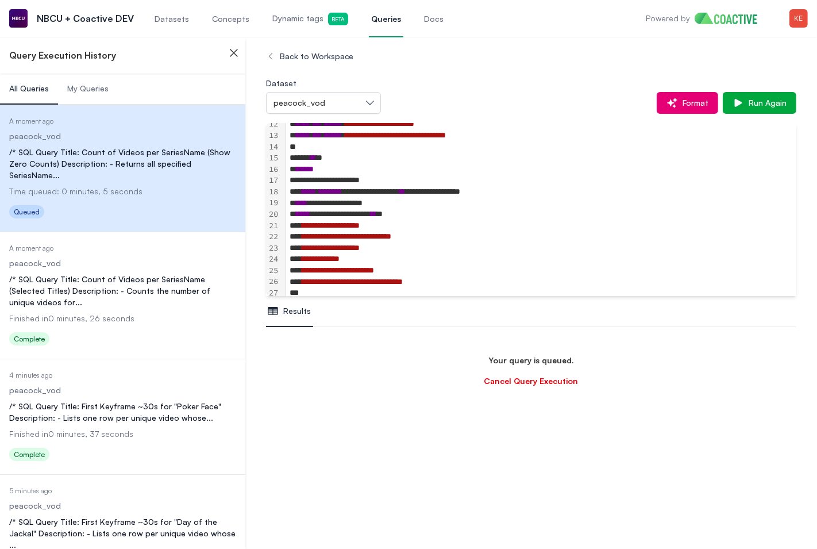
scroll to position [132, 0]
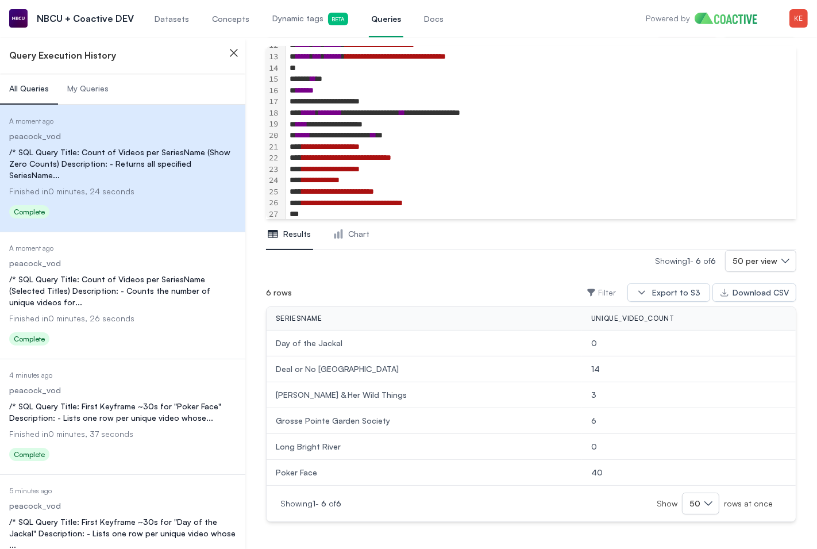
scroll to position [78, 0]
click at [305, 447] on span "Long Bright River" at bounding box center [424, 445] width 297 height 11
click at [308, 340] on span "Day of the Jackal" at bounding box center [424, 342] width 297 height 11
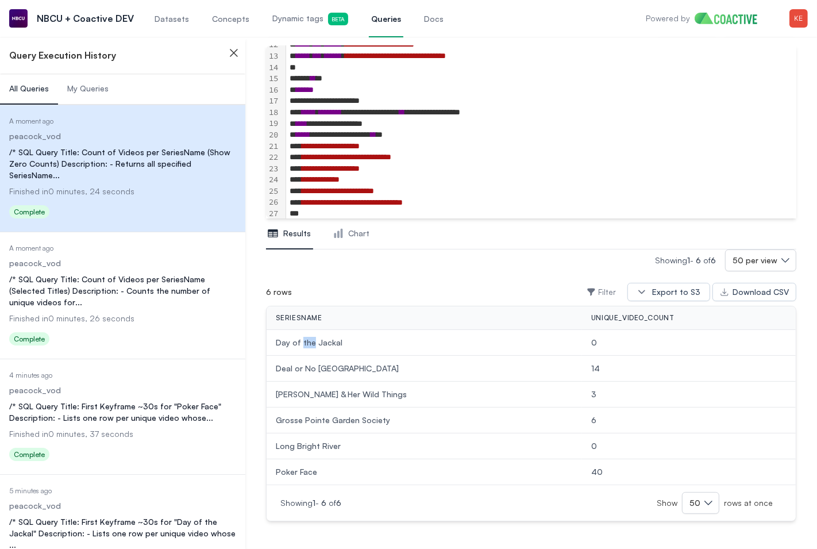
click at [308, 340] on span "Day of the Jackal" at bounding box center [424, 342] width 297 height 11
copy span "Day of the Jackal"
click at [166, 20] on span "Datasets" at bounding box center [172, 18] width 34 height 11
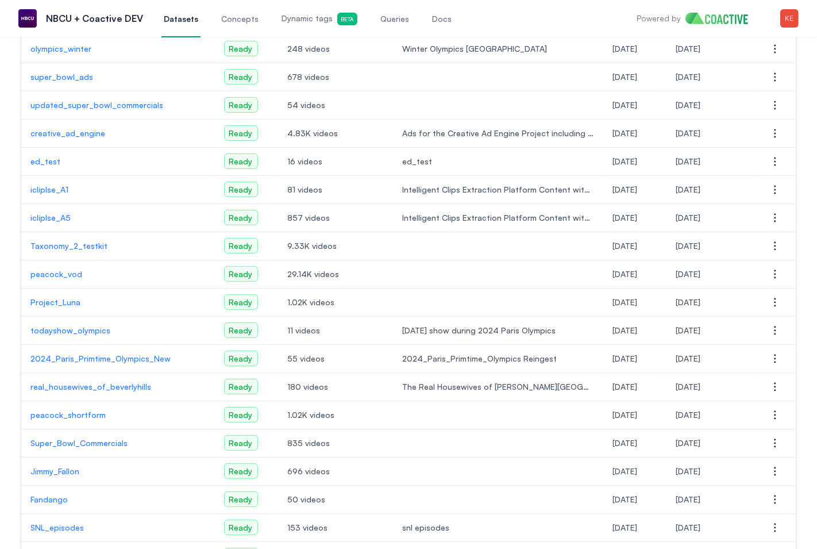
scroll to position [256, 0]
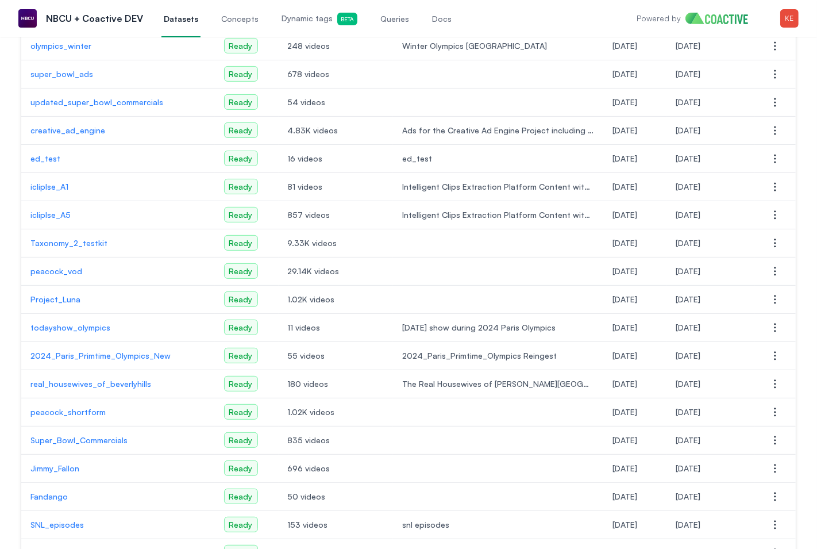
click at [75, 272] on p "peacock_vod" at bounding box center [117, 271] width 175 height 11
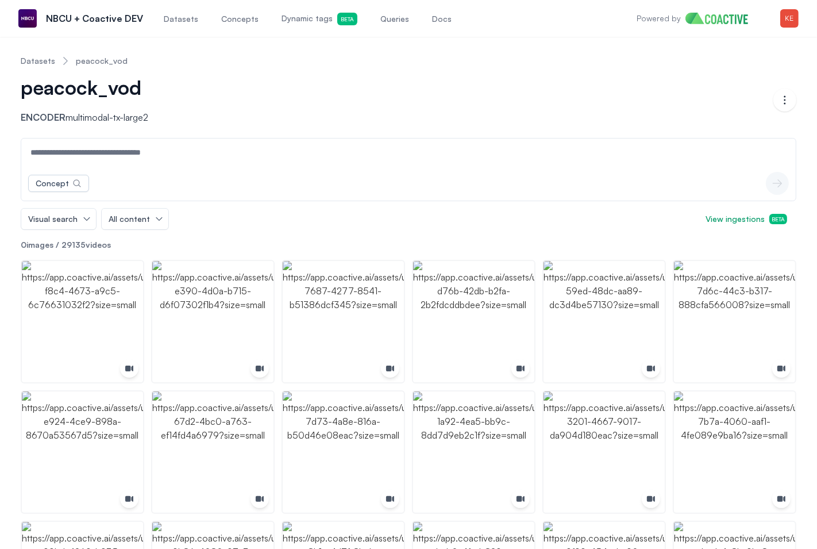
click at [112, 152] on input at bounding box center [409, 153] width 770 height 28
paste input "**********"
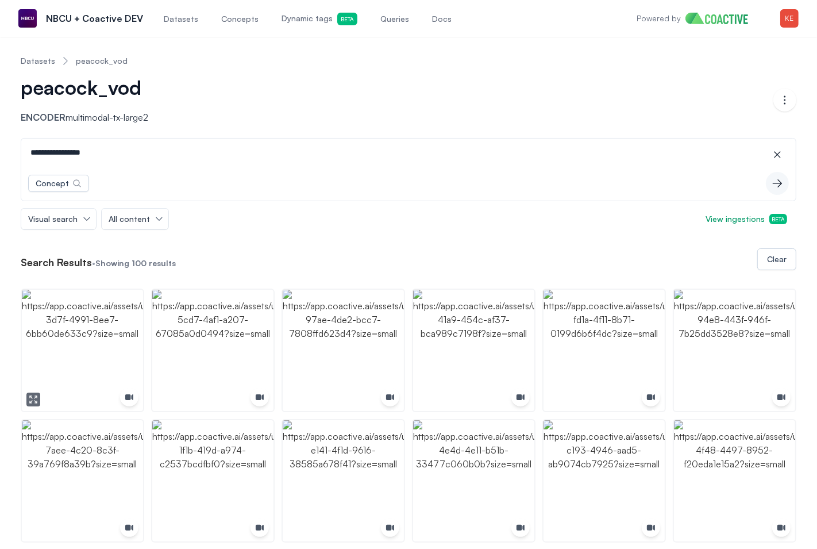
click at [97, 333] on img "button" at bounding box center [82, 350] width 121 height 121
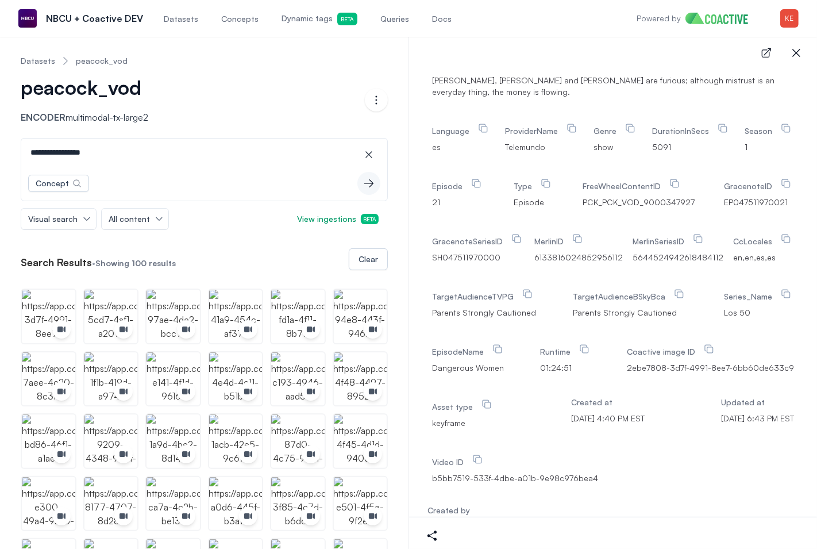
scroll to position [567, 0]
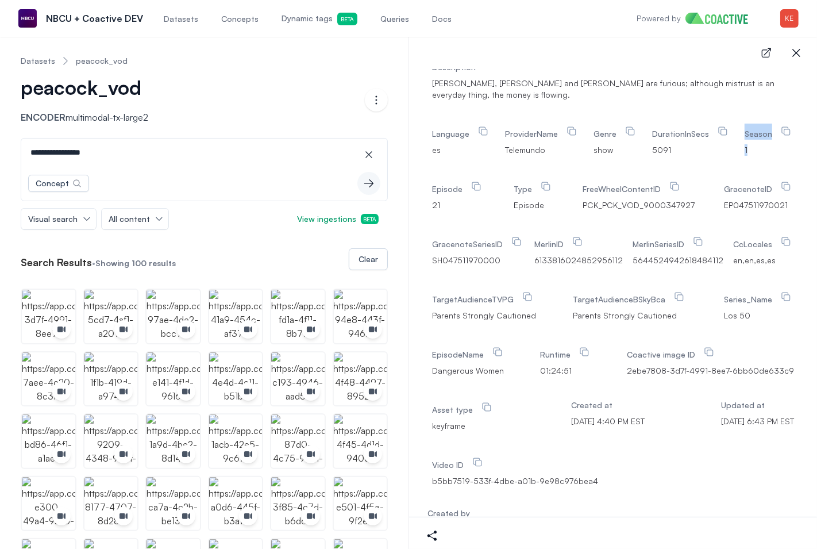
drag, startPoint x: 746, startPoint y: 118, endPoint x: 752, endPoint y: 141, distance: 23.1
click at [754, 141] on div "Season 1" at bounding box center [769, 139] width 49 height 37
click at [49, 155] on input "**********" at bounding box center [205, 153] width 362 height 28
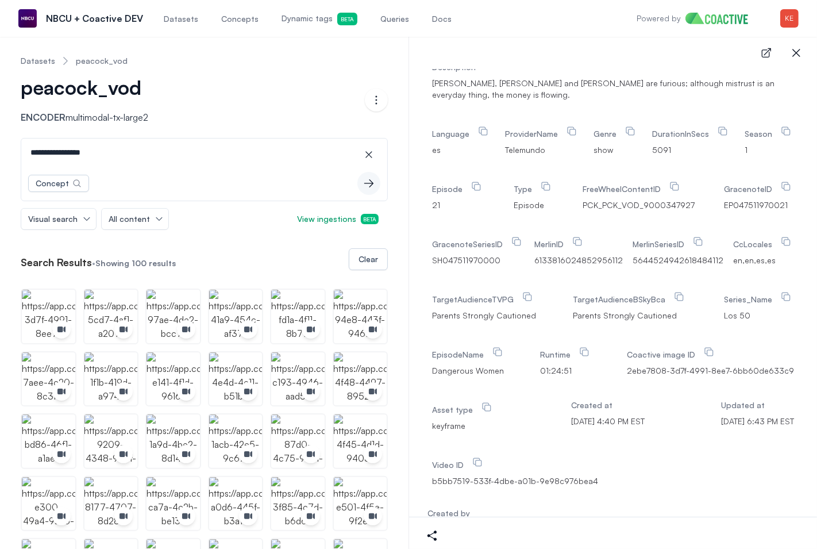
paste input "**********"
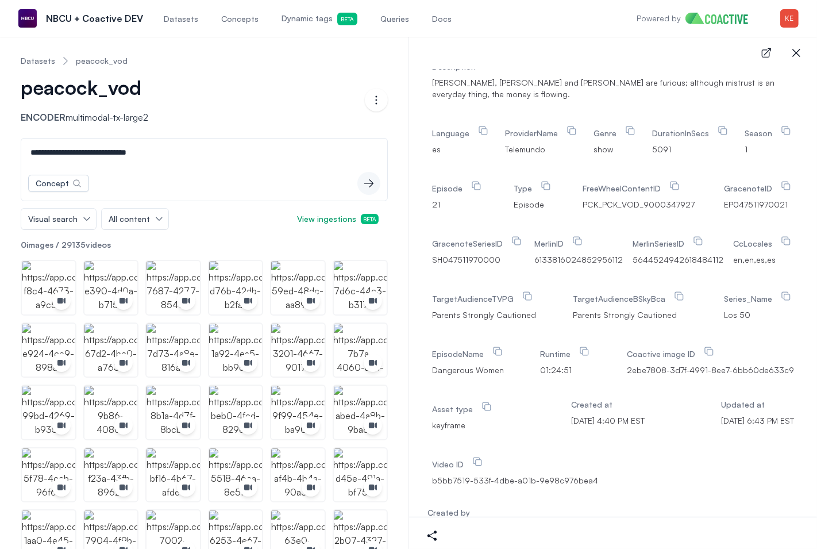
type input "**********"
click at [798, 55] on icon "button" at bounding box center [797, 53] width 8 height 8
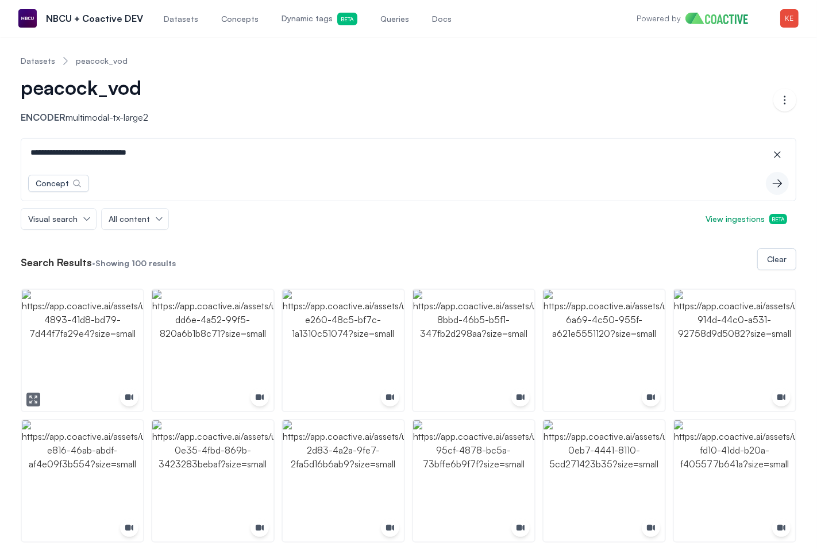
click at [115, 304] on img "button" at bounding box center [82, 350] width 121 height 121
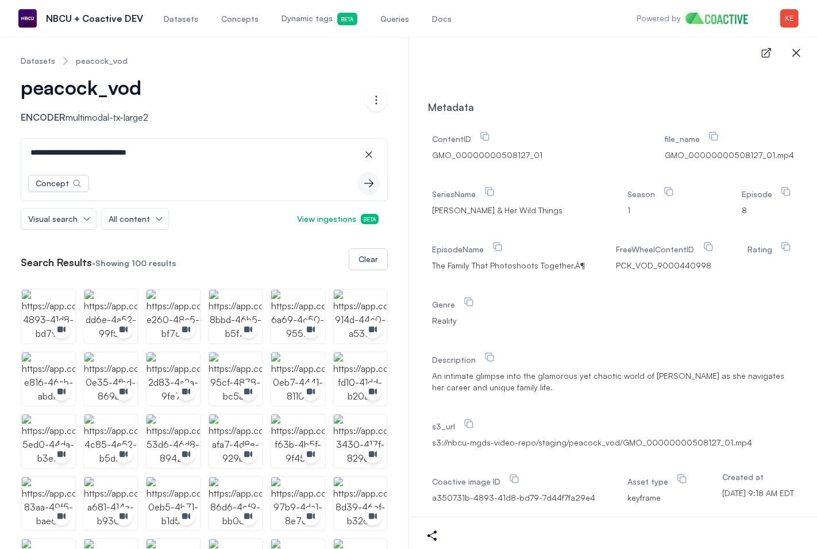
scroll to position [375, 0]
click at [379, 27] on link "Queries" at bounding box center [394, 18] width 33 height 38
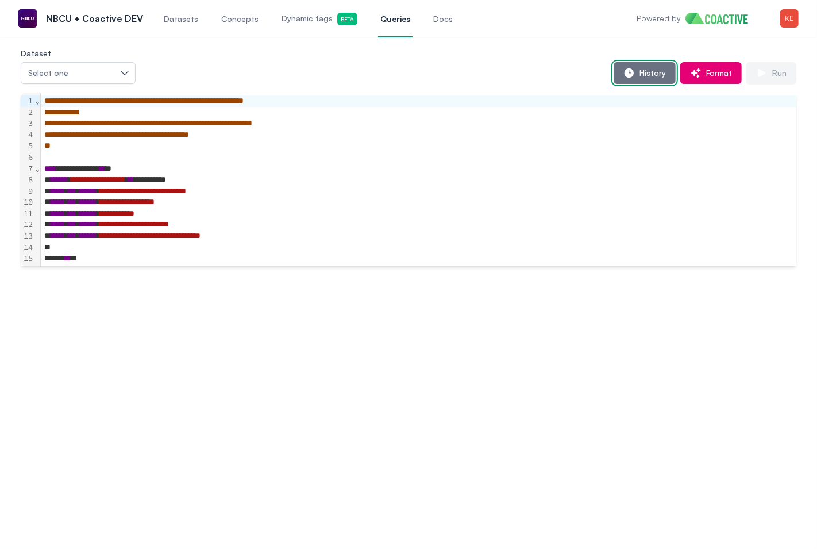
click at [655, 76] on span "History" at bounding box center [650, 72] width 31 height 11
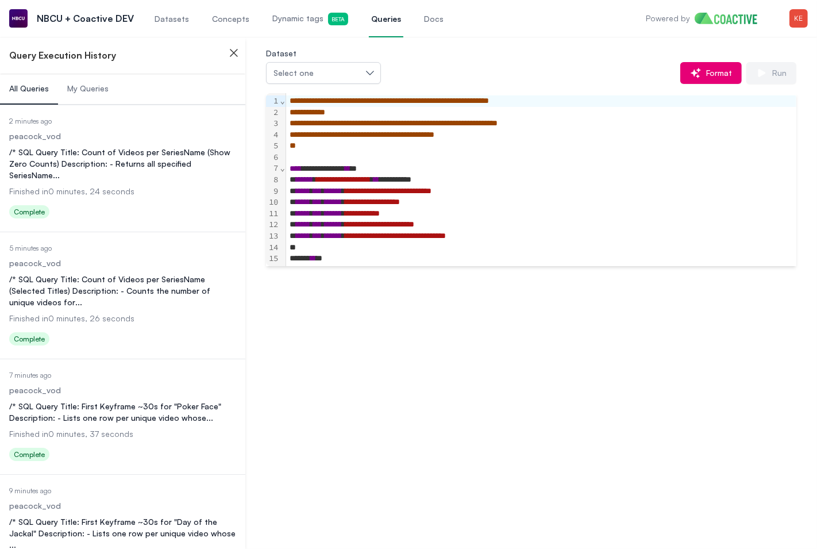
click at [105, 149] on div "/* SQL Query Title: Count of Videos per SeriesName (Show Zero Counts) Descripti…" at bounding box center [122, 164] width 227 height 34
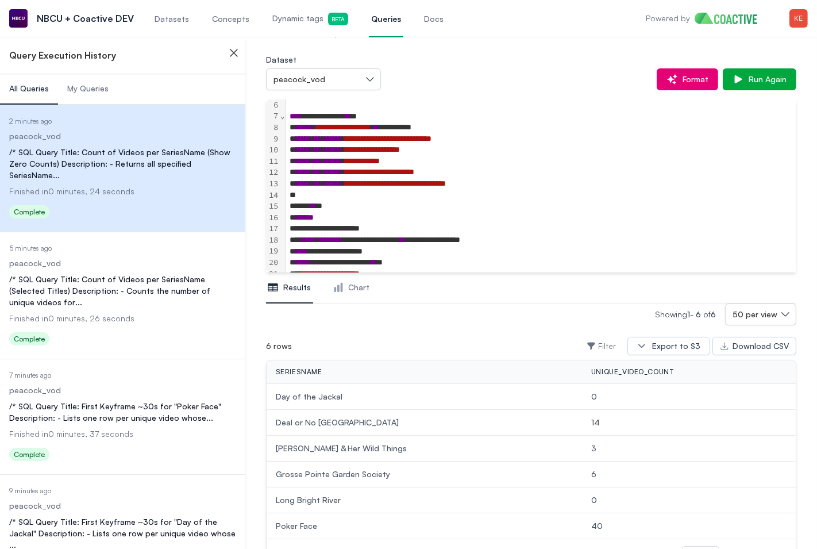
scroll to position [78, 0]
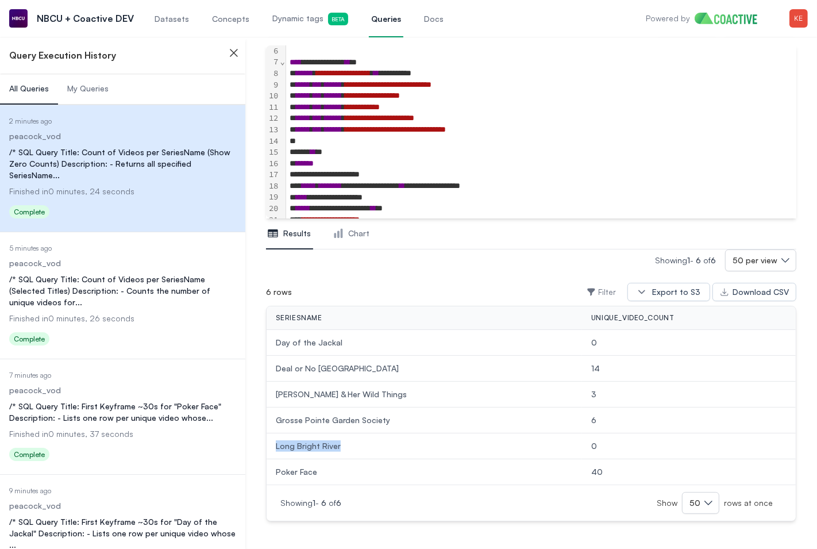
drag, startPoint x: 276, startPoint y: 443, endPoint x: 339, endPoint y: 449, distance: 62.9
click at [339, 449] on span "Long Bright River" at bounding box center [424, 445] width 297 height 11
copy span "Long Bright River"
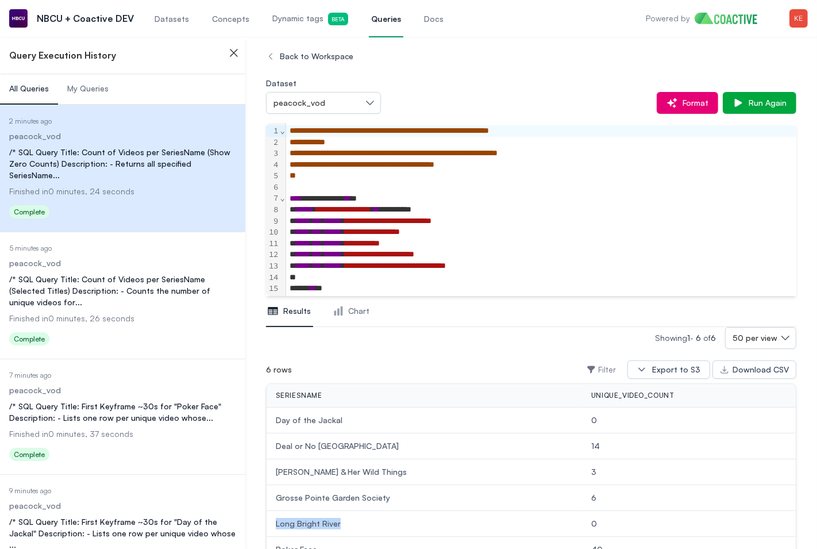
click at [166, 19] on span "Datasets" at bounding box center [172, 18] width 34 height 11
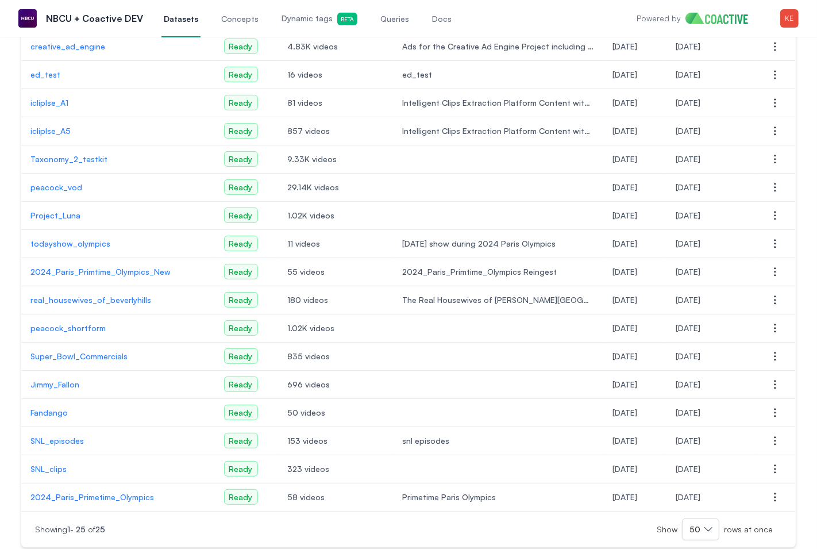
scroll to position [347, 0]
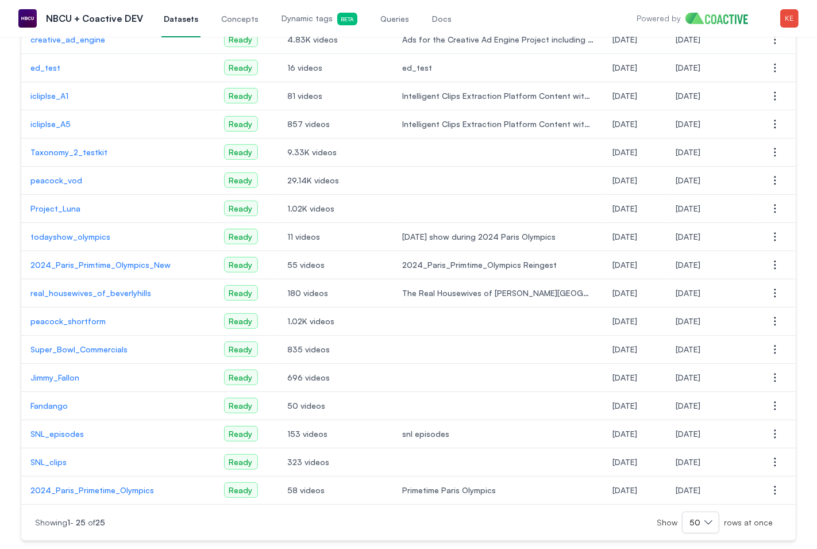
click at [57, 186] on p "peacock_vod" at bounding box center [117, 180] width 175 height 11
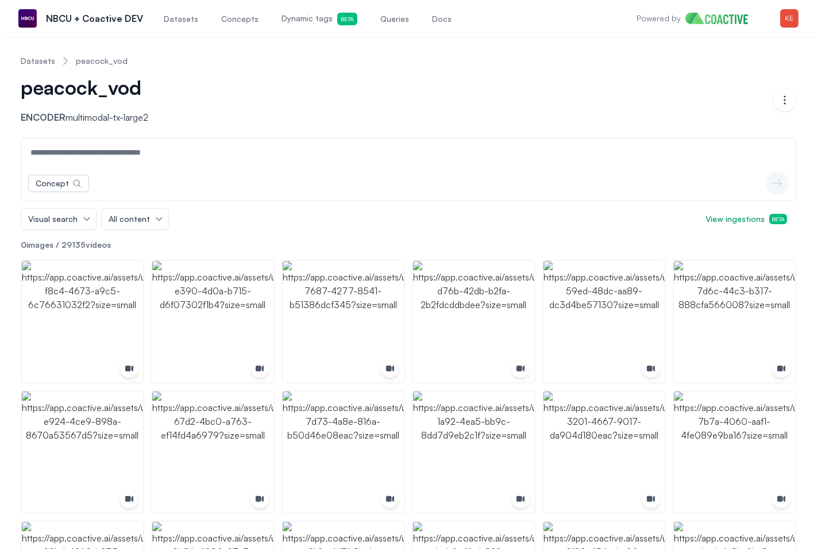
click at [195, 153] on input at bounding box center [409, 153] width 770 height 28
paste input "**********"
type input "**********"
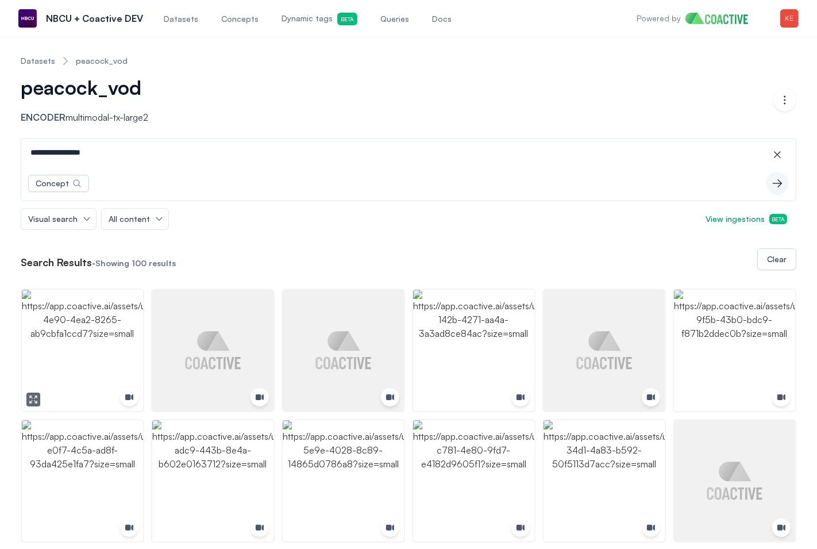
click at [109, 317] on img "button" at bounding box center [82, 350] width 121 height 121
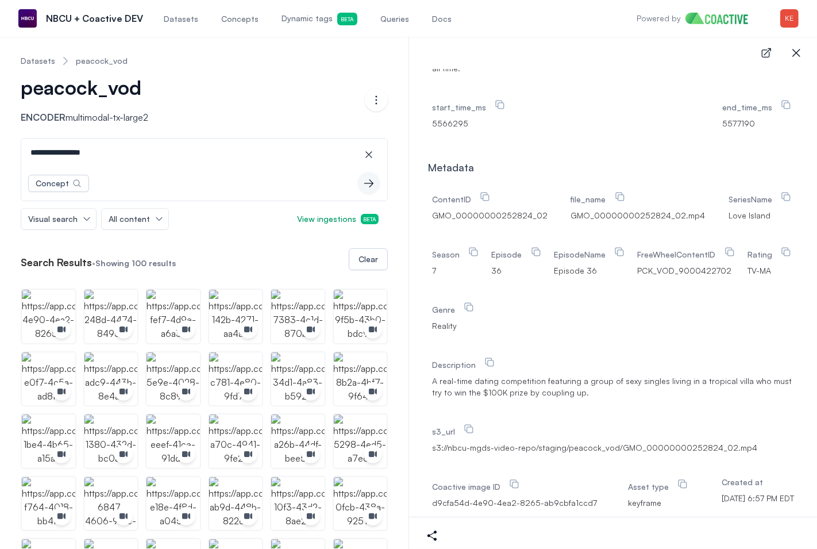
scroll to position [397, 0]
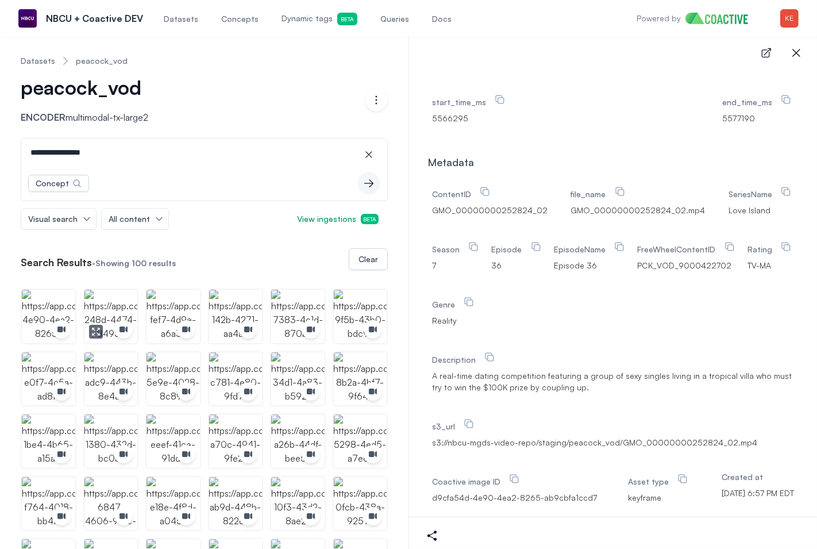
click at [110, 297] on img "button" at bounding box center [110, 316] width 53 height 53
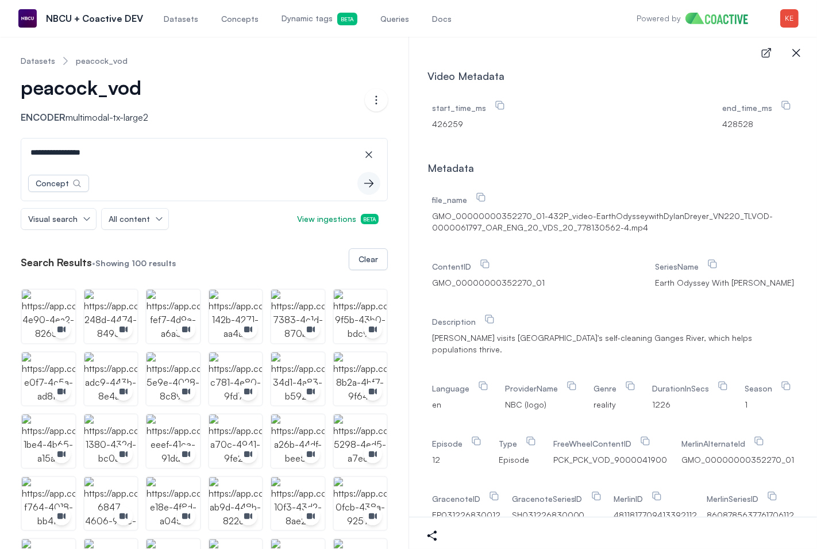
scroll to position [336, 0]
click at [167, 320] on img "button" at bounding box center [173, 316] width 53 height 53
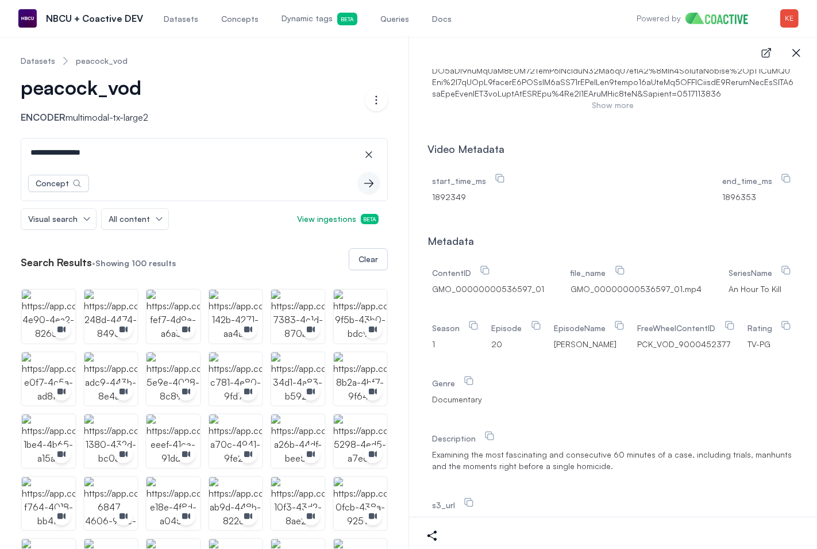
scroll to position [493, 0]
click at [391, 24] on span "Queries" at bounding box center [395, 18] width 29 height 11
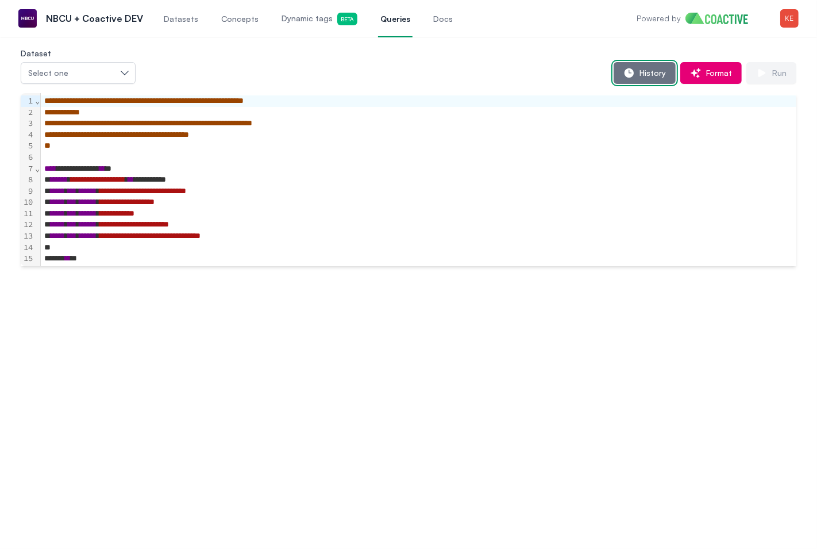
click at [656, 71] on span "History" at bounding box center [650, 72] width 31 height 11
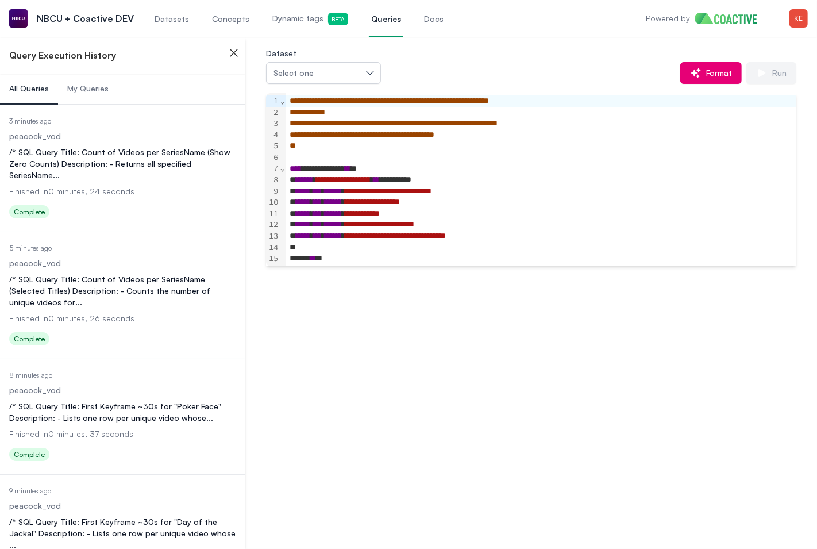
click at [115, 164] on div "/* SQL Query Title: Count of Videos per SeriesName (Show Zero Counts) Descripti…" at bounding box center [122, 164] width 227 height 34
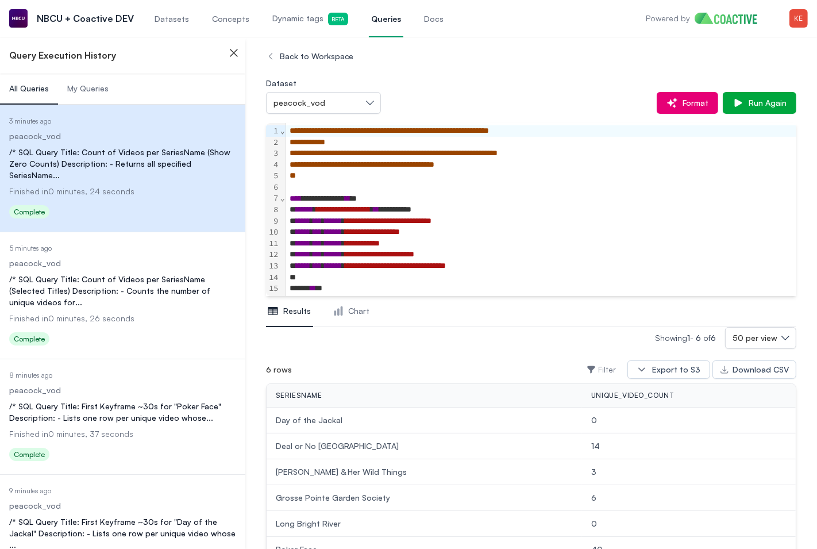
scroll to position [78, 0]
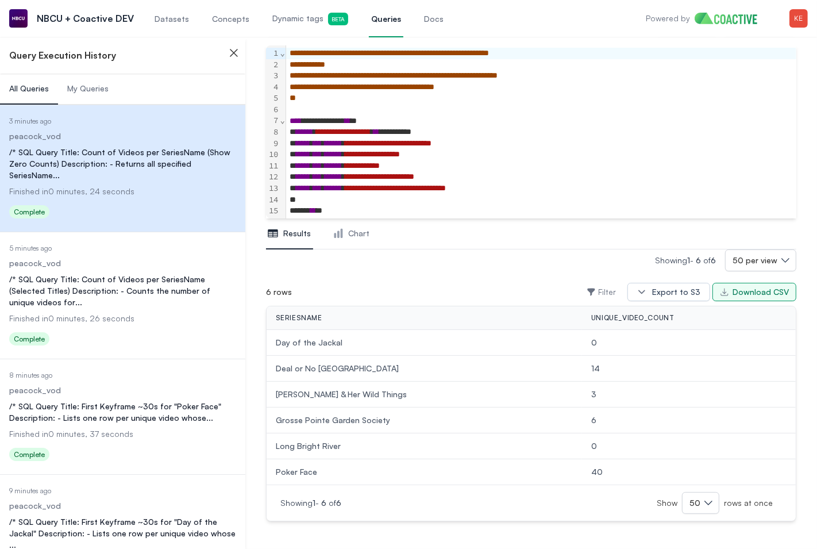
click at [739, 294] on div "Download CSV" at bounding box center [761, 291] width 56 height 11
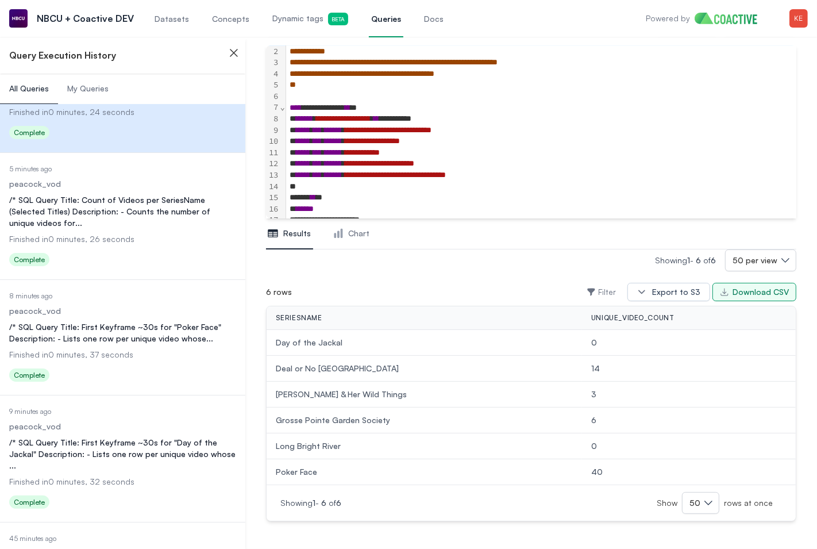
scroll to position [94, 0]
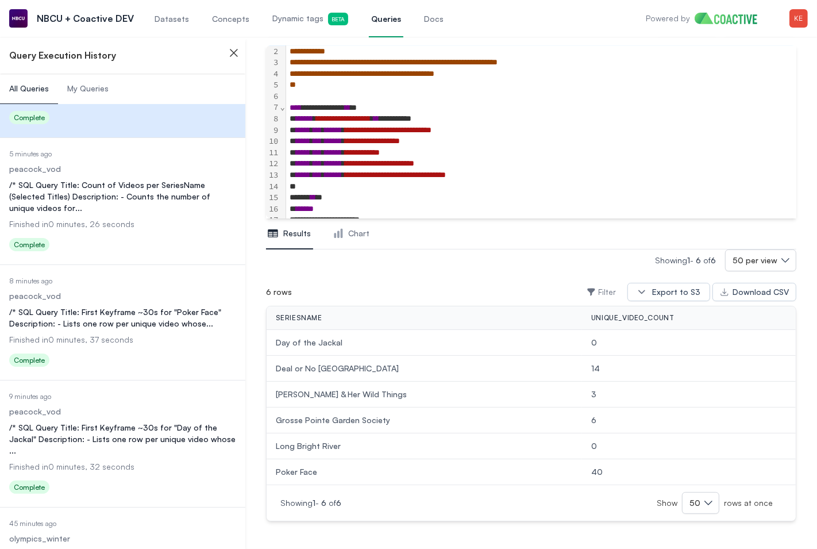
click at [110, 422] on div "/* SQL Query Title: First Keyframe ~30s for "Day of the Jackal" Description: - …" at bounding box center [122, 439] width 227 height 34
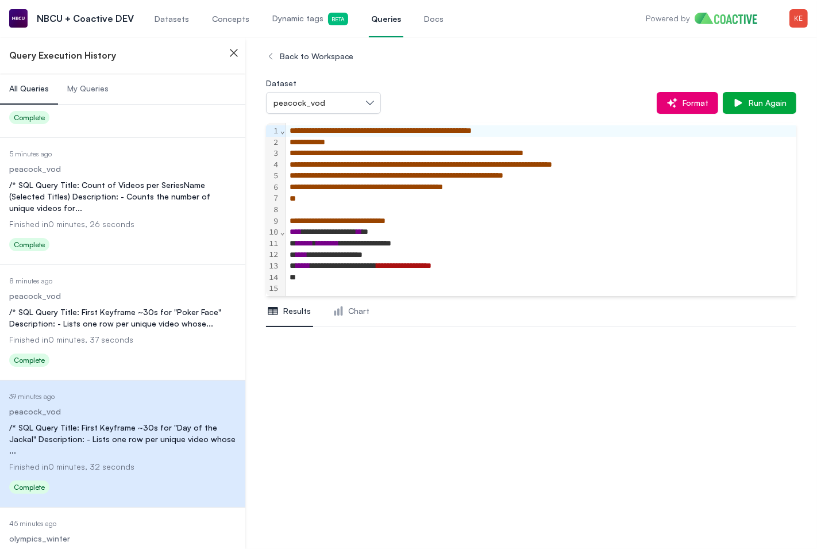
click at [122, 308] on dl "Date Executed 8 minutes ago Dataset peacock_vod Query /* SQL Query Title: First…" at bounding box center [122, 323] width 227 height 94
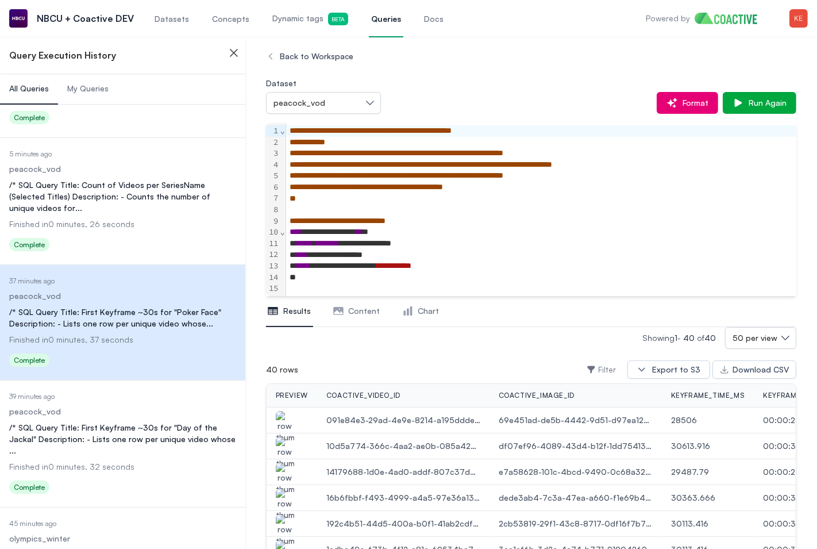
click at [286, 422] on img "button" at bounding box center [285, 427] width 18 height 32
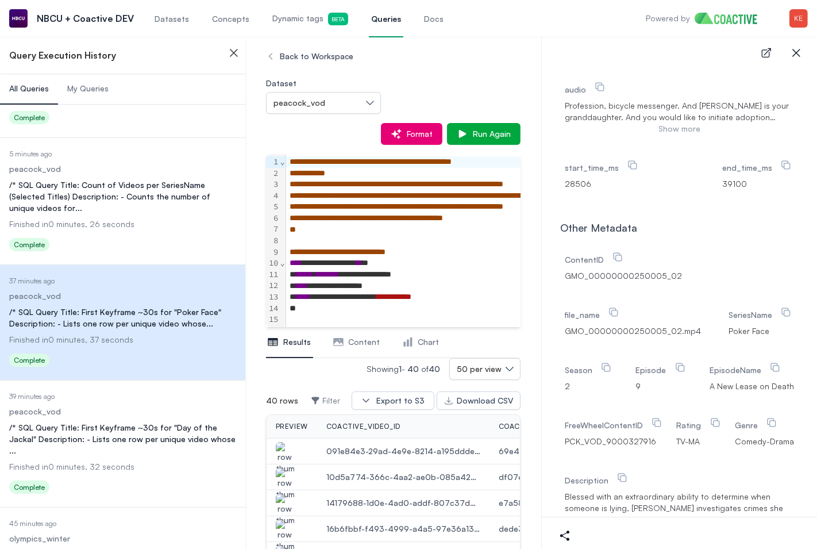
scroll to position [705, 0]
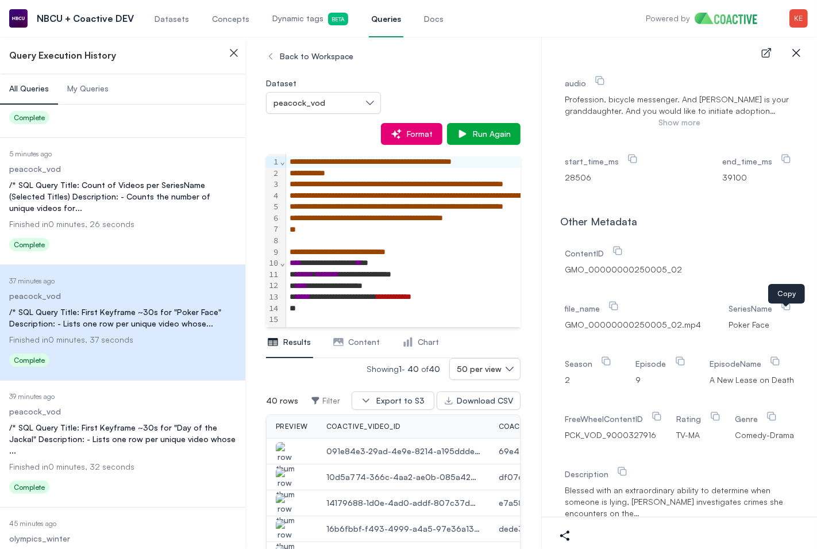
click at [785, 312] on icon at bounding box center [786, 305] width 11 height 11
drag, startPoint x: 728, startPoint y: 318, endPoint x: 591, endPoint y: 377, distance: 149.1
click at [591, 377] on div "ContentID GMO_00000000250005_02 file_name GMO_00000000250005_02.mp4 SeriesName …" at bounding box center [679, 489] width 239 height 501
copy div "SeriesName Poker Face Season"
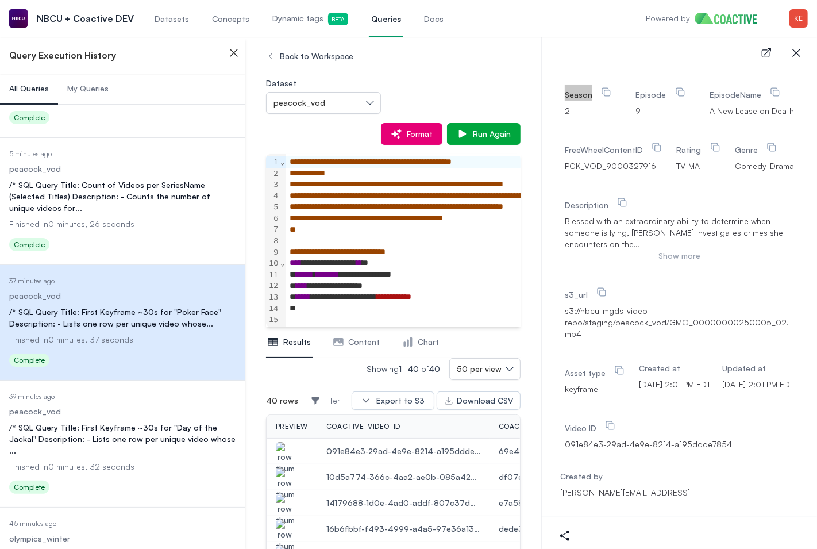
scroll to position [1012, 0]
click at [227, 355] on icon at bounding box center [227, 362] width 14 height 14
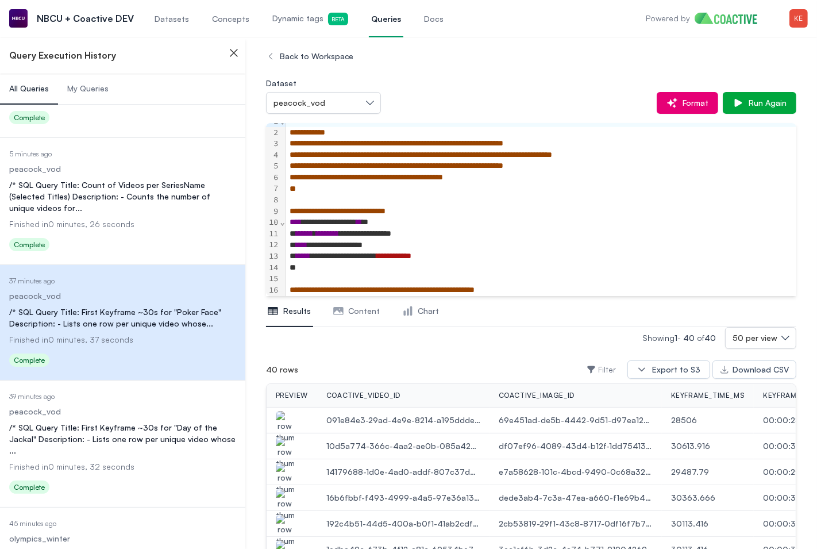
scroll to position [14, 0]
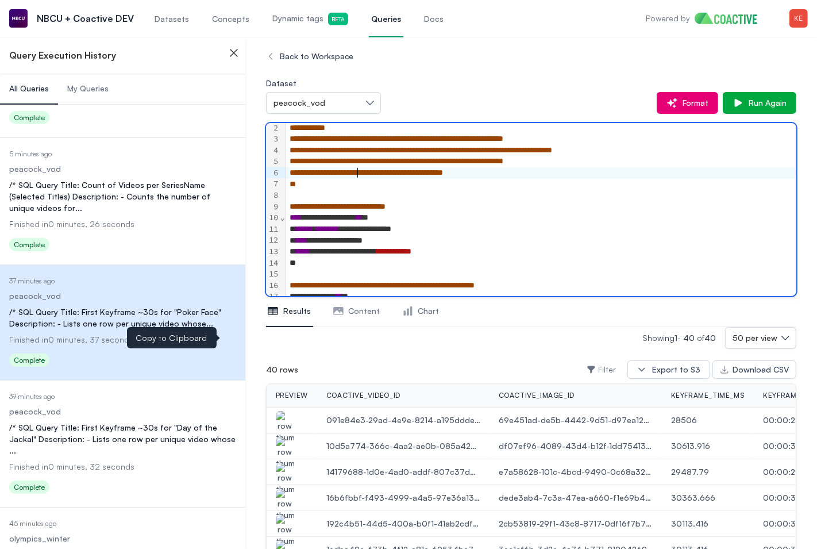
click at [357, 168] on span "**********" at bounding box center [366, 172] width 153 height 8
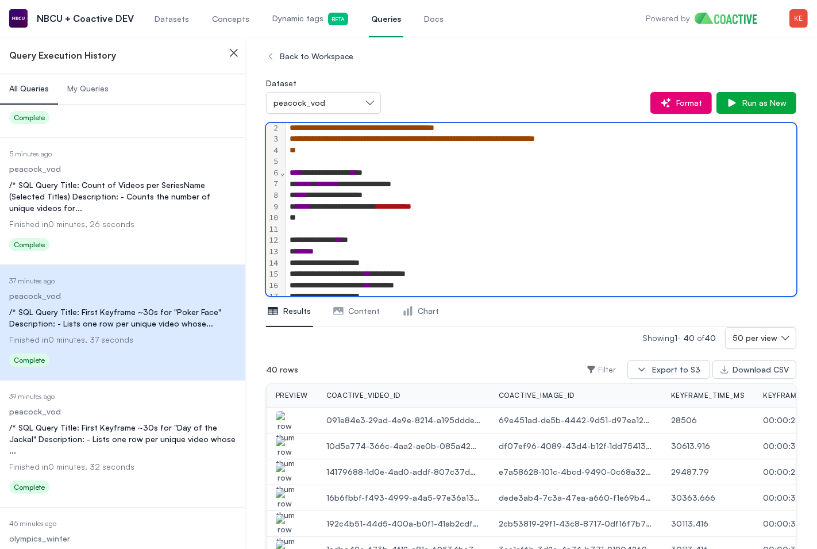
scroll to position [292, 0]
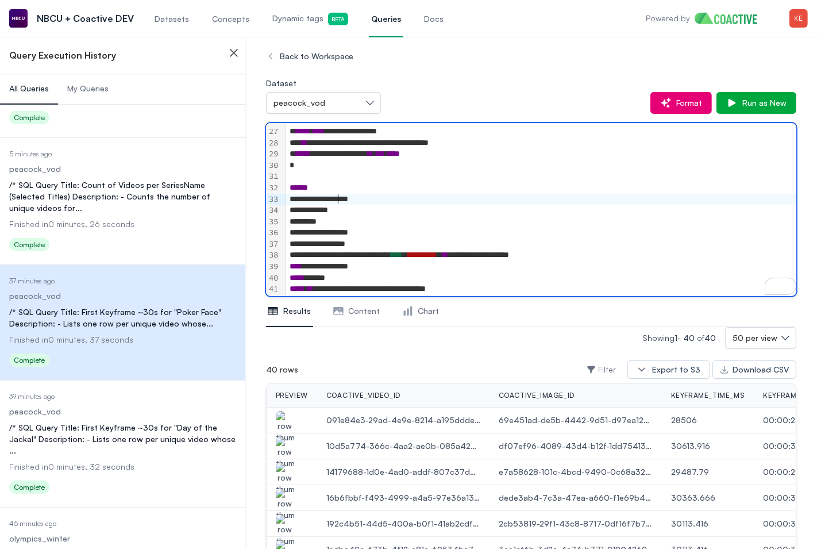
click at [336, 200] on div "**********" at bounding box center [541, 199] width 510 height 11
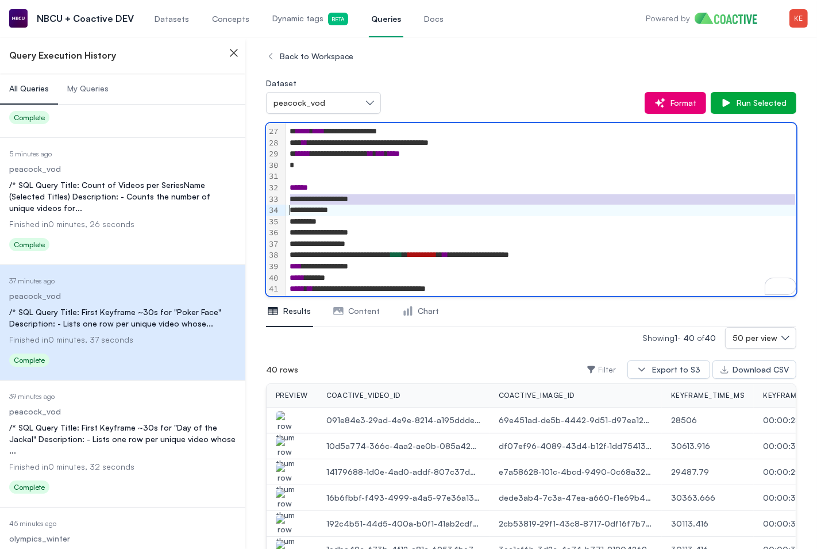
scroll to position [282, 0]
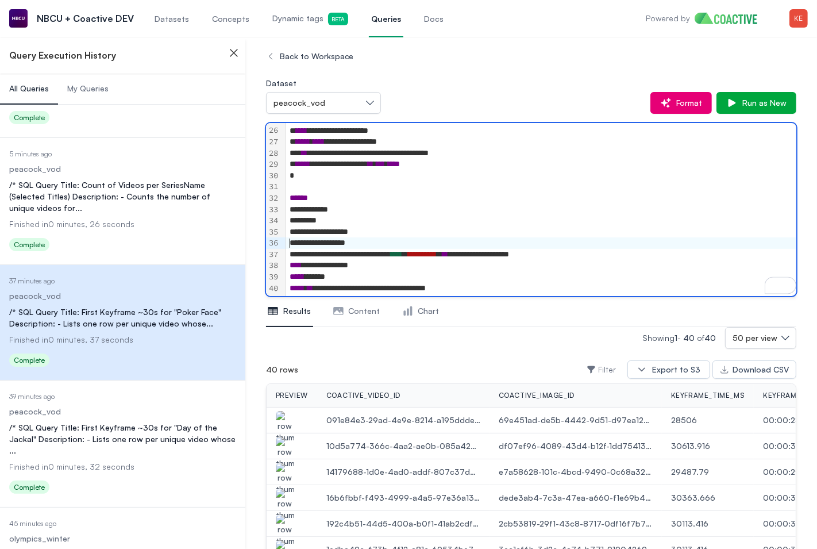
click at [287, 243] on div "**********" at bounding box center [541, 242] width 510 height 11
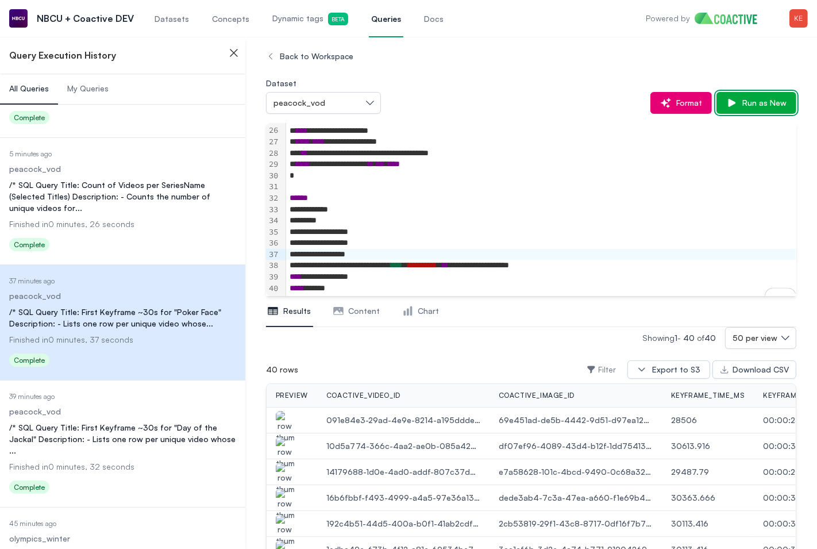
click at [741, 106] on span "Run as New" at bounding box center [762, 102] width 49 height 11
